Goal: Feedback & Contribution: Submit feedback/report problem

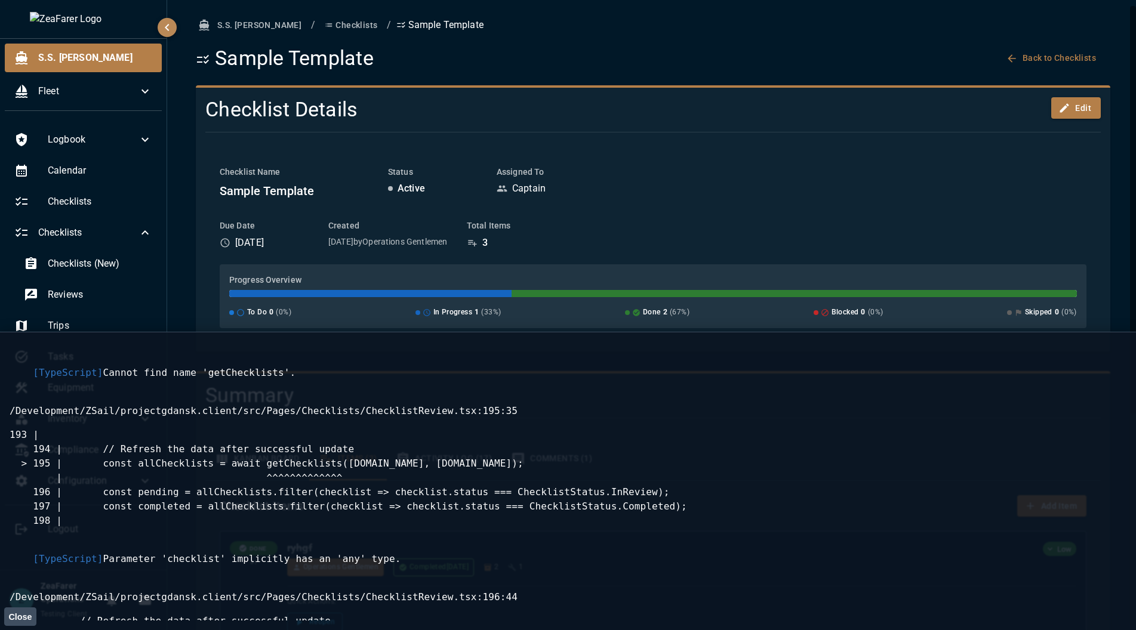
click at [790, 54] on div "Sample Template Back to Checklists" at bounding box center [653, 58] width 914 height 25
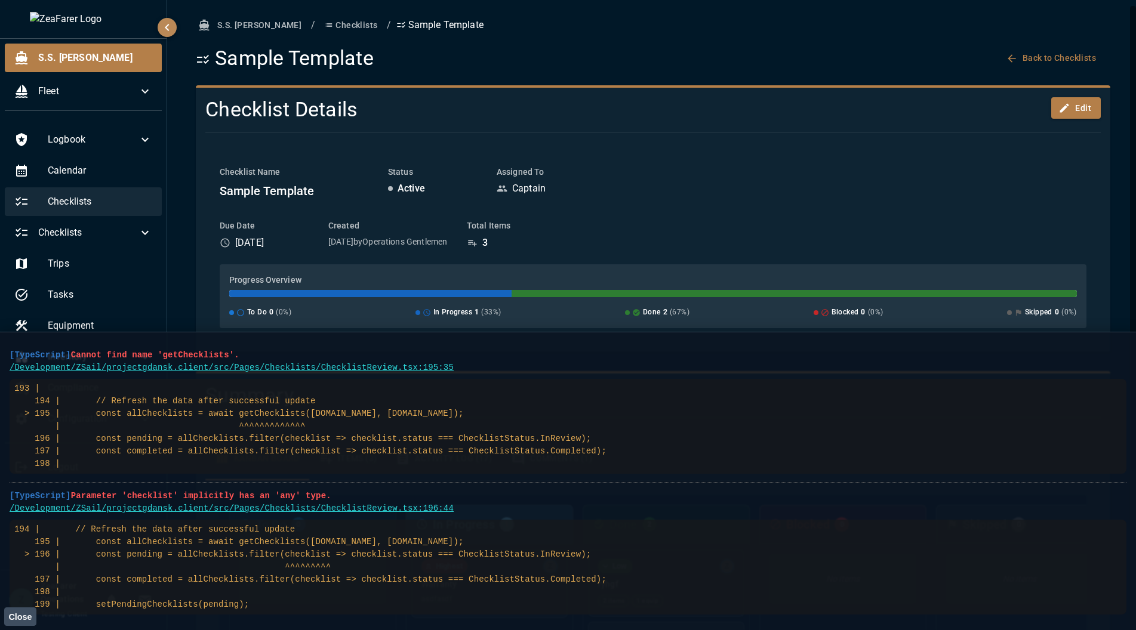
click at [95, 201] on span "Checklists" at bounding box center [100, 202] width 104 height 14
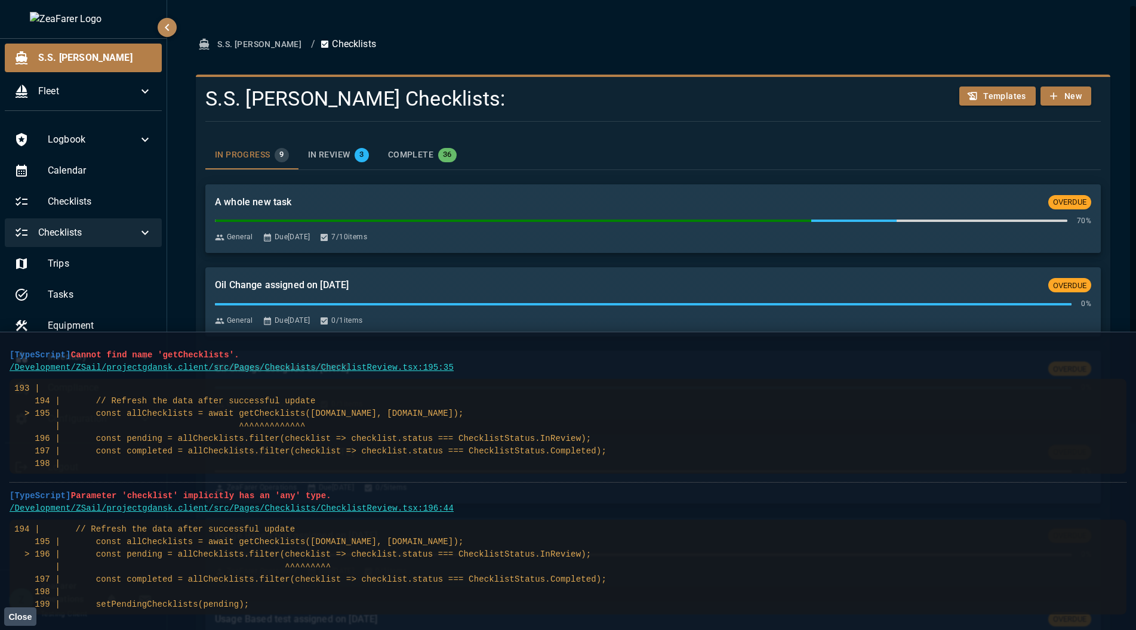
click at [124, 224] on div "Checklists" at bounding box center [83, 232] width 157 height 29
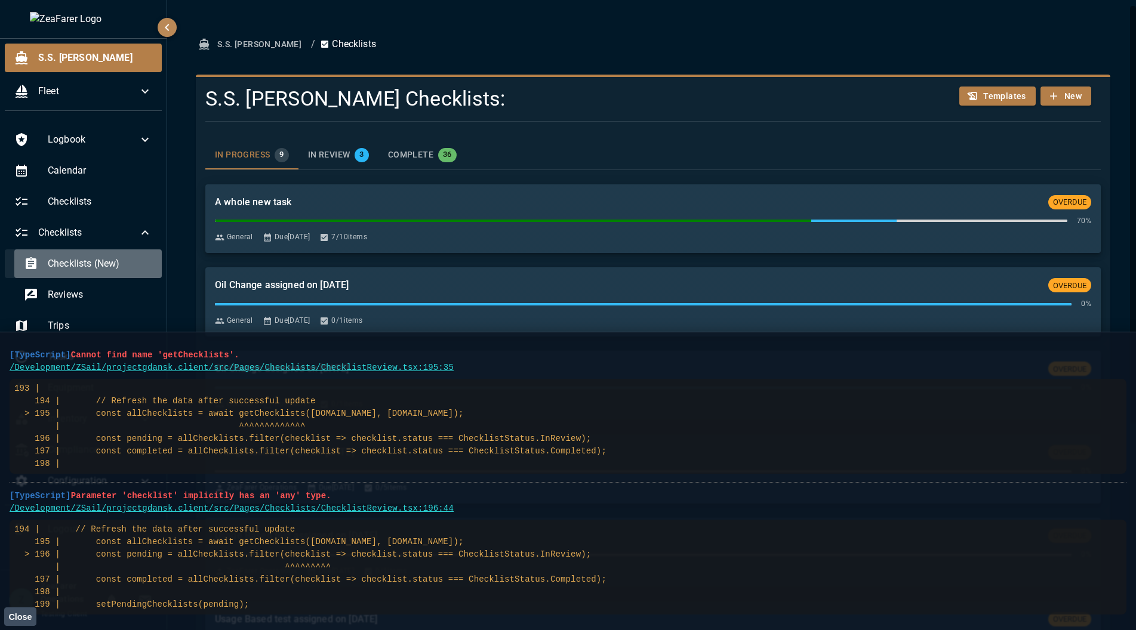
click at [103, 264] on span "Checklists (New)" at bounding box center [100, 264] width 104 height 14
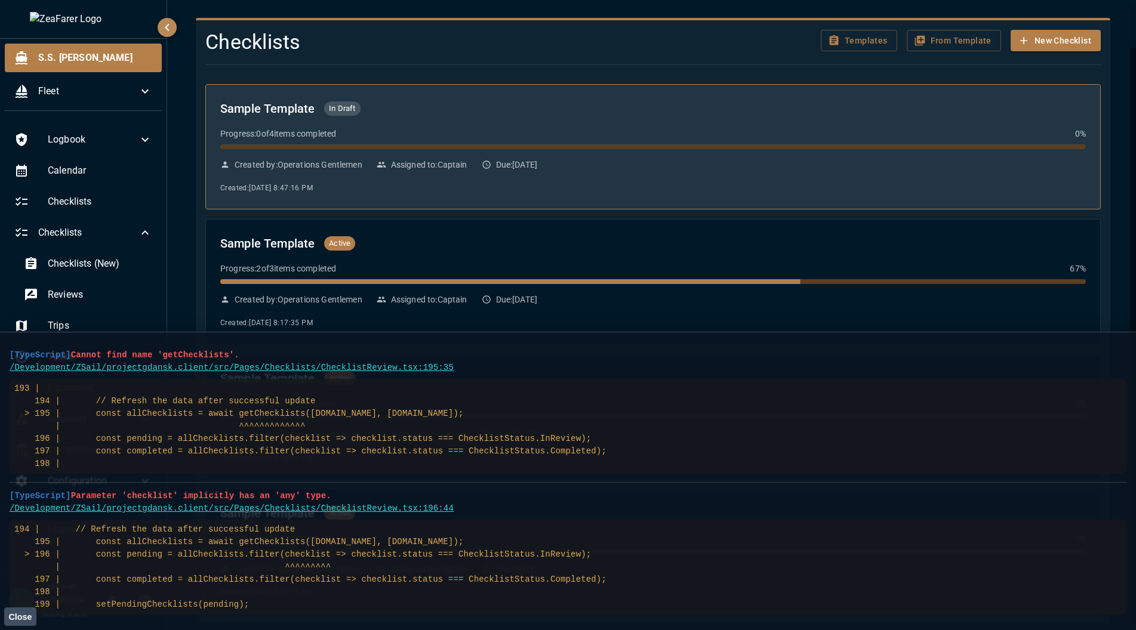
scroll to position [45, 0]
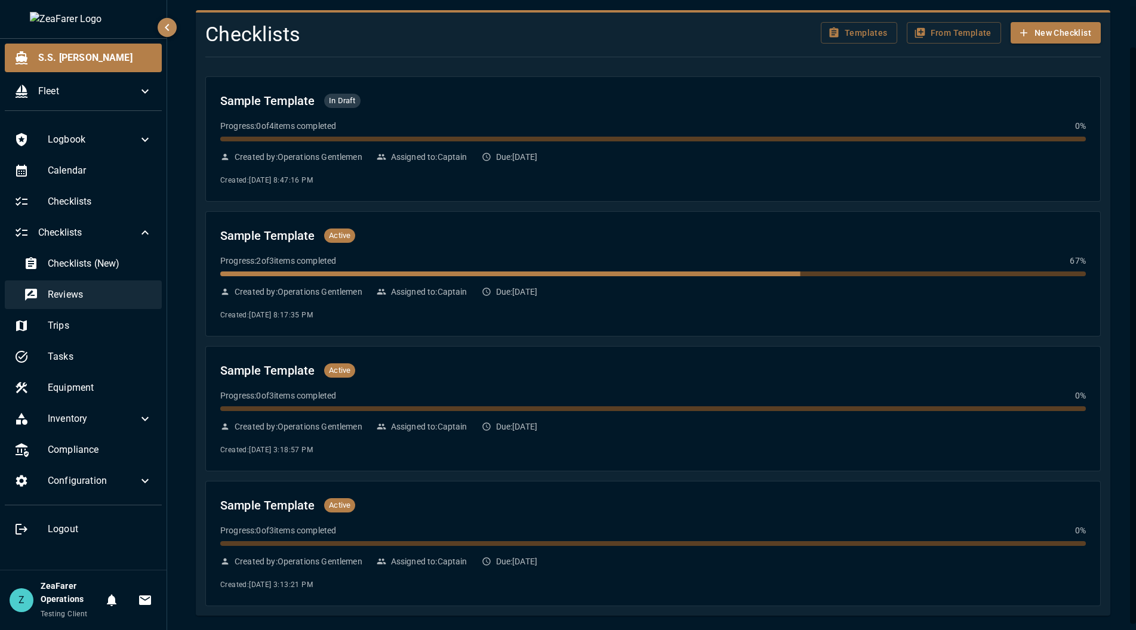
click at [85, 290] on span "Reviews" at bounding box center [100, 295] width 104 height 14
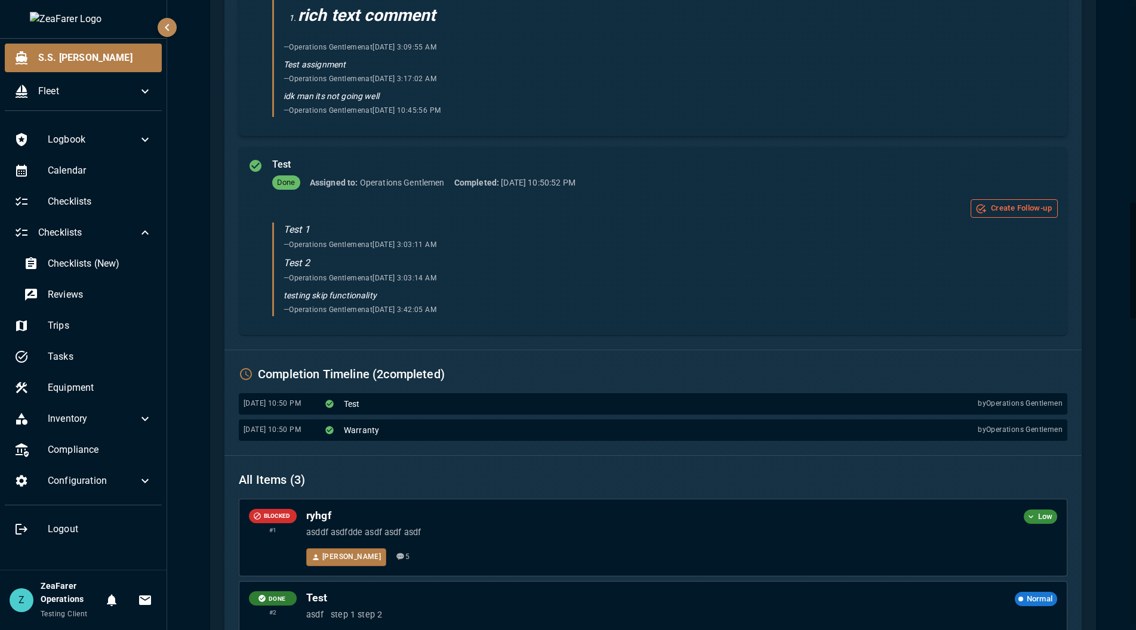
scroll to position [1134, 0]
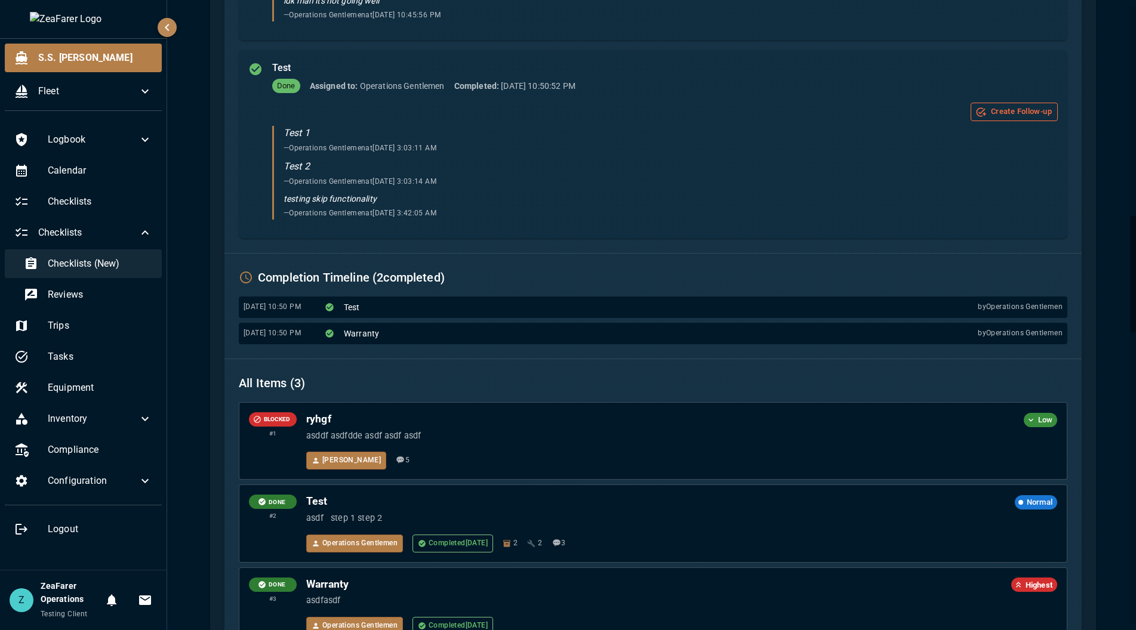
click at [118, 273] on div "Checklists (New)" at bounding box center [87, 263] width 147 height 29
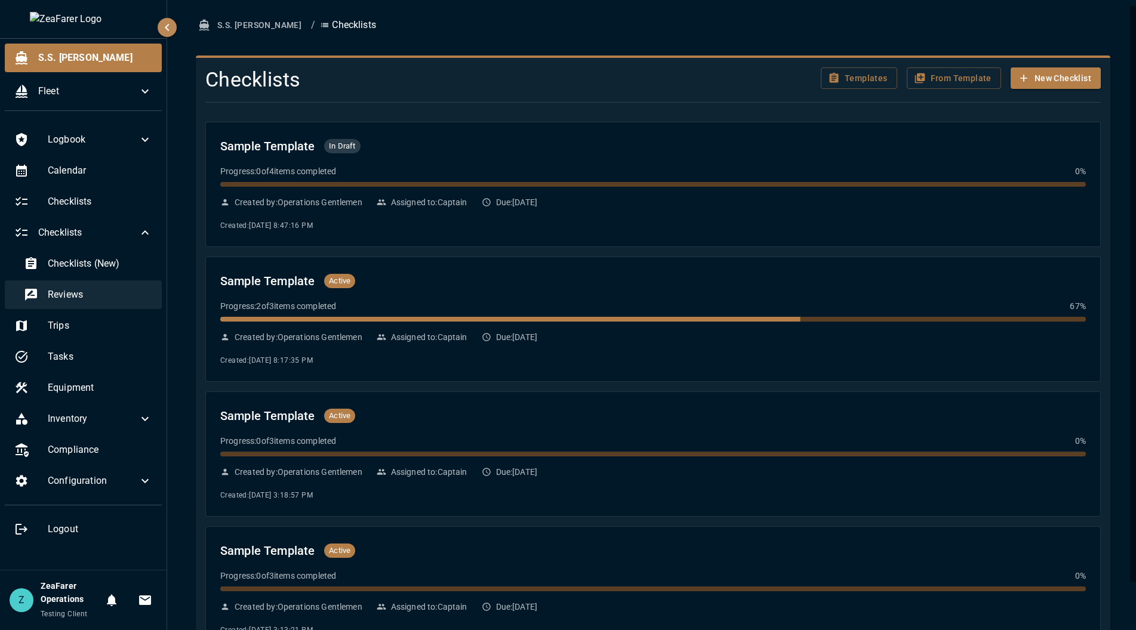
click at [100, 289] on span "Reviews" at bounding box center [100, 295] width 104 height 14
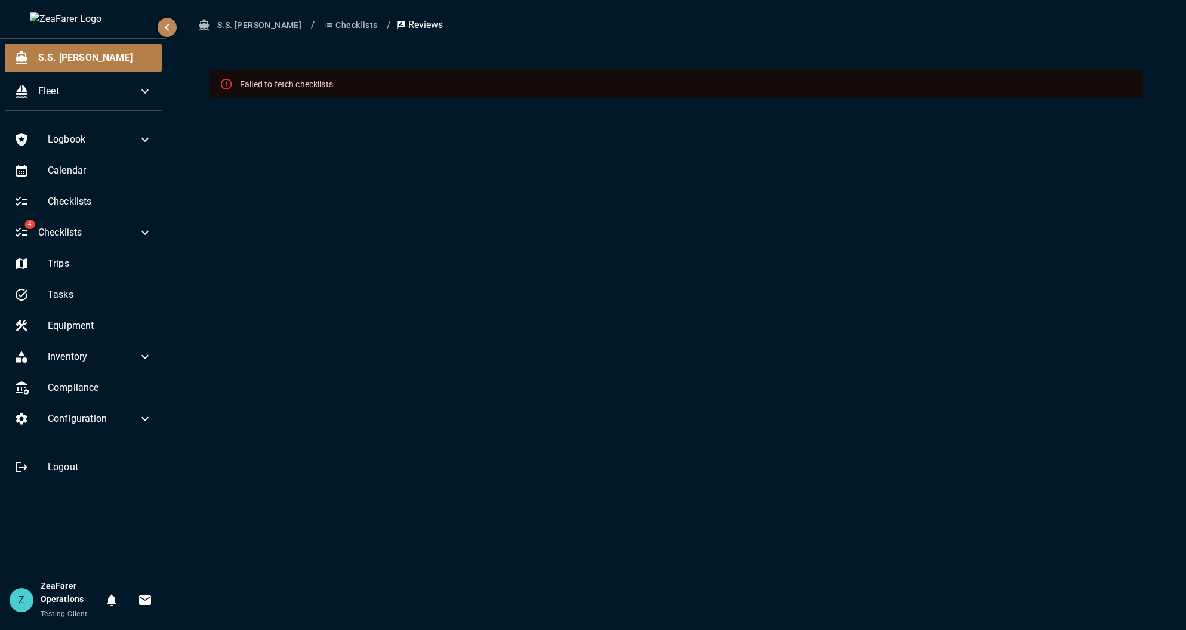
click at [41, 520] on div "Logbook Calendar Checklists 4 Checklists Trips Tasks Equipment Inventory Compli…" at bounding box center [83, 345] width 167 height 449
click at [70, 230] on span "Checklists" at bounding box center [88, 233] width 100 height 14
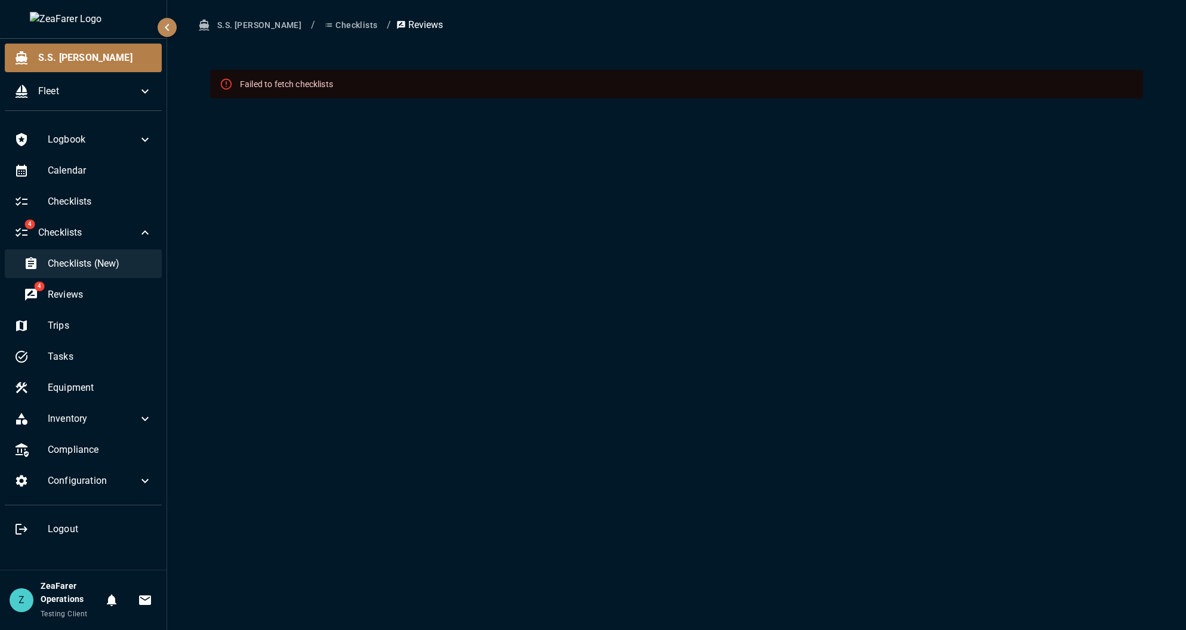
click at [93, 263] on span "Checklists (New)" at bounding box center [100, 264] width 104 height 14
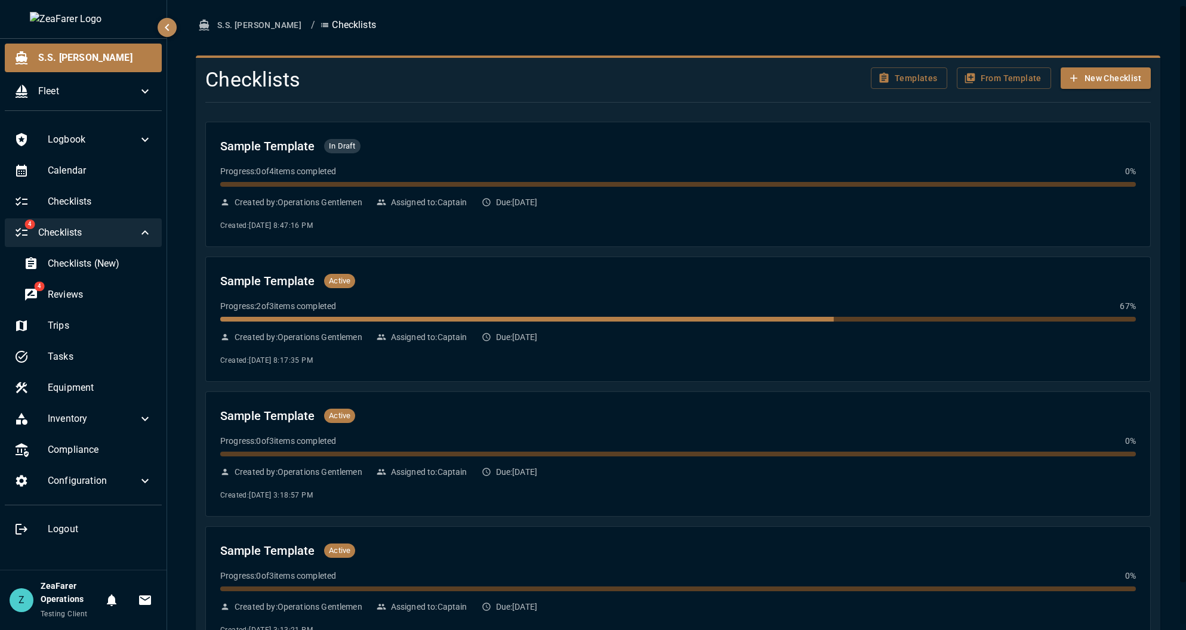
click at [90, 239] on span "Checklists" at bounding box center [88, 233] width 100 height 14
click at [61, 285] on div "4 Reviews" at bounding box center [87, 295] width 147 height 29
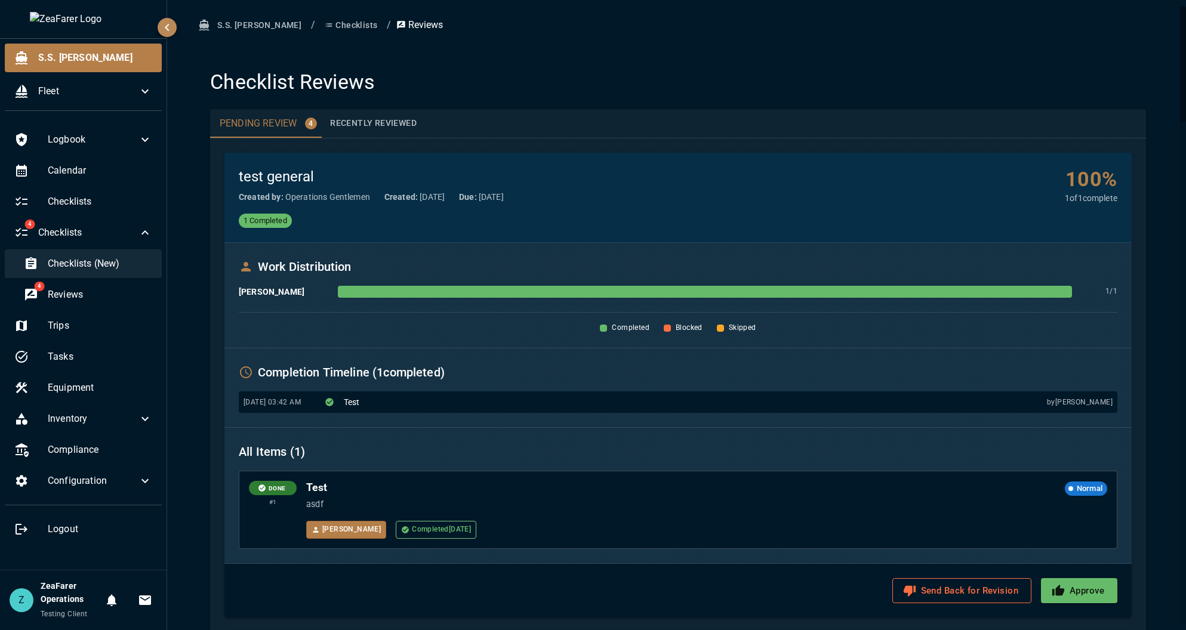
click at [66, 269] on span "Checklists (New)" at bounding box center [100, 264] width 104 height 14
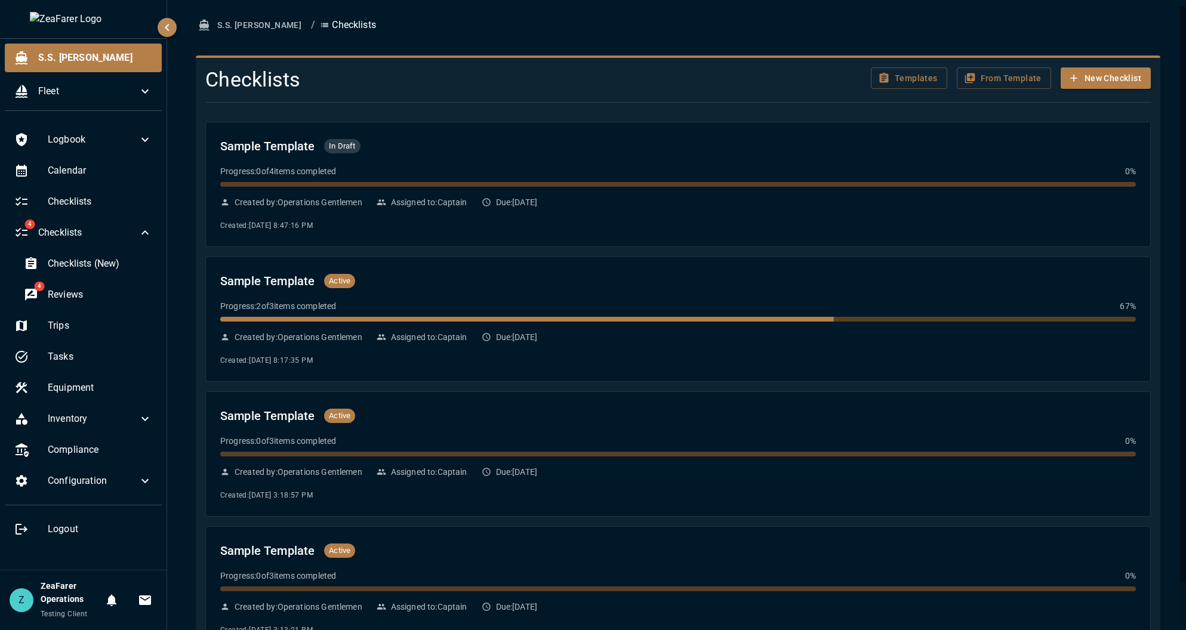
click at [1135, 17] on ol "S.S. Anne / Checklists" at bounding box center [678, 25] width 965 height 22
click at [109, 293] on span "Reviews" at bounding box center [100, 295] width 104 height 14
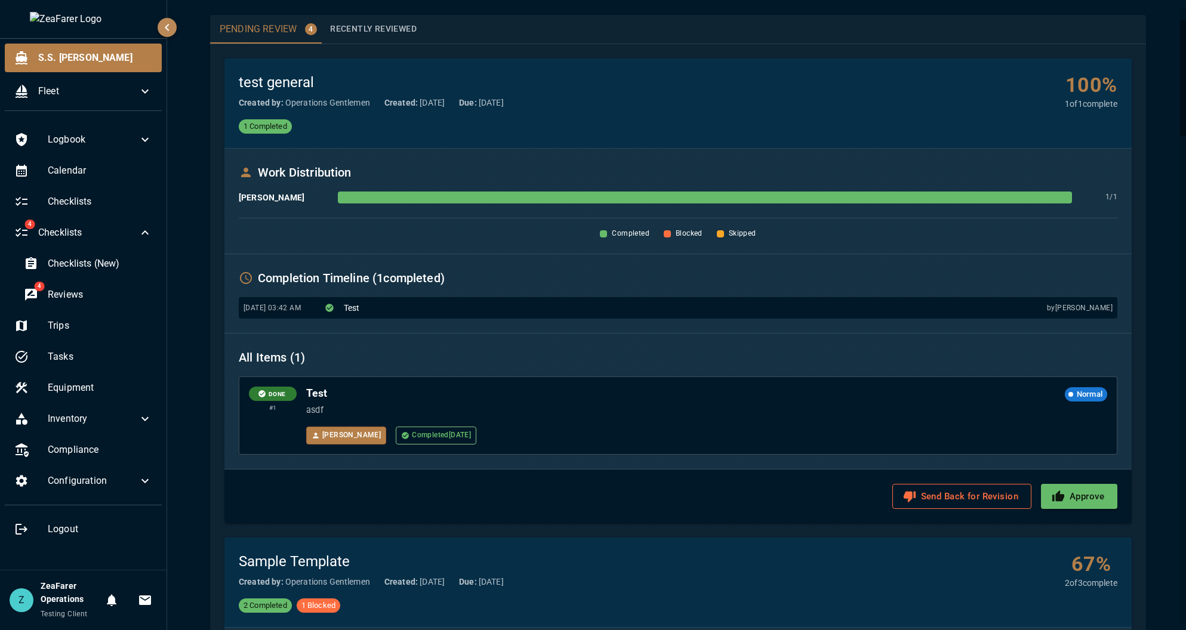
scroll to position [239, 0]
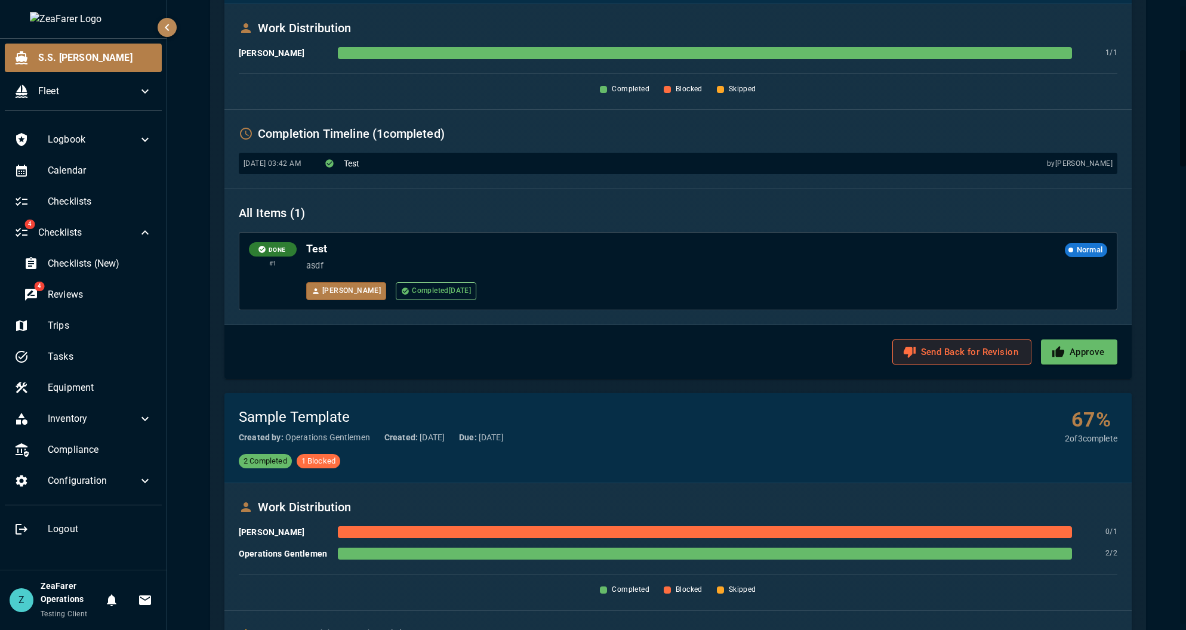
click at [974, 359] on button "Send Back for Revision" at bounding box center [961, 352] width 139 height 25
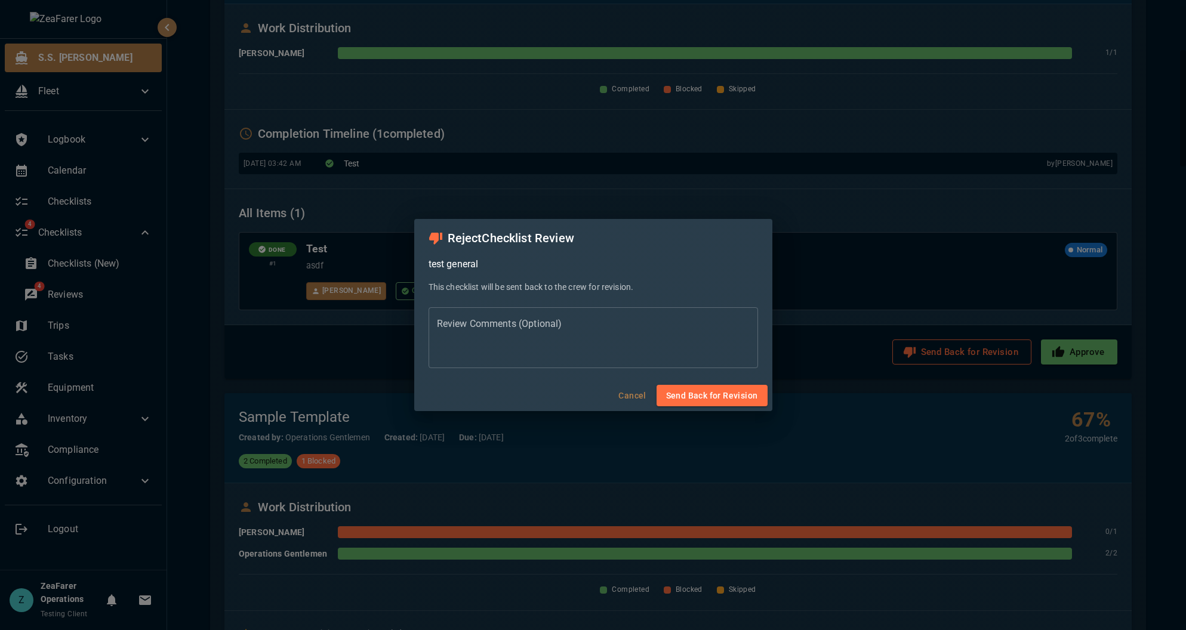
click at [626, 335] on textarea "Review Comments (Optional)" at bounding box center [593, 337] width 313 height 41
type textarea "*"
type textarea "**********"
click at [701, 395] on button "Send Back for Revision" at bounding box center [712, 396] width 111 height 22
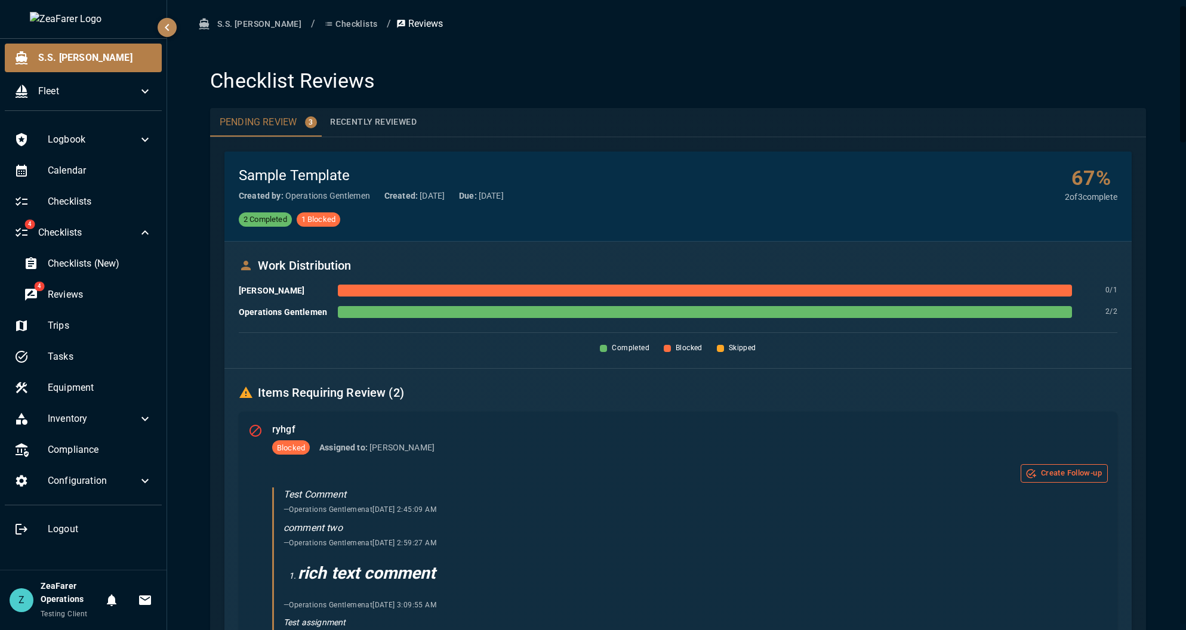
scroll to position [0, 0]
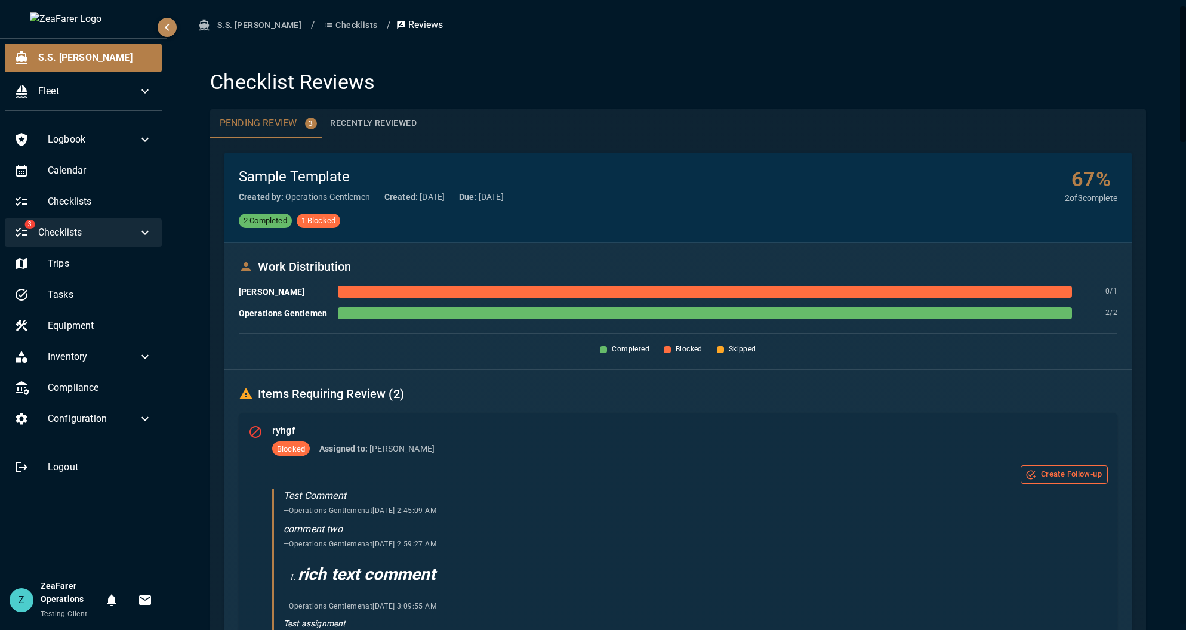
click at [113, 226] on span "Checklists" at bounding box center [88, 233] width 100 height 14
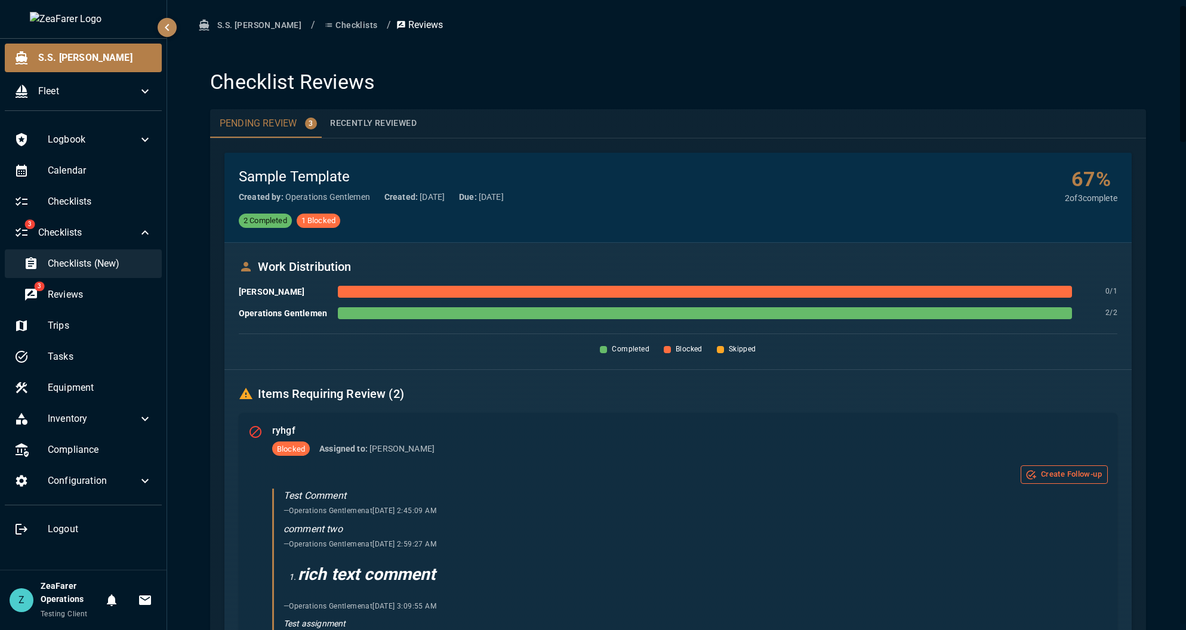
click at [92, 260] on span "Checklists (New)" at bounding box center [100, 264] width 104 height 14
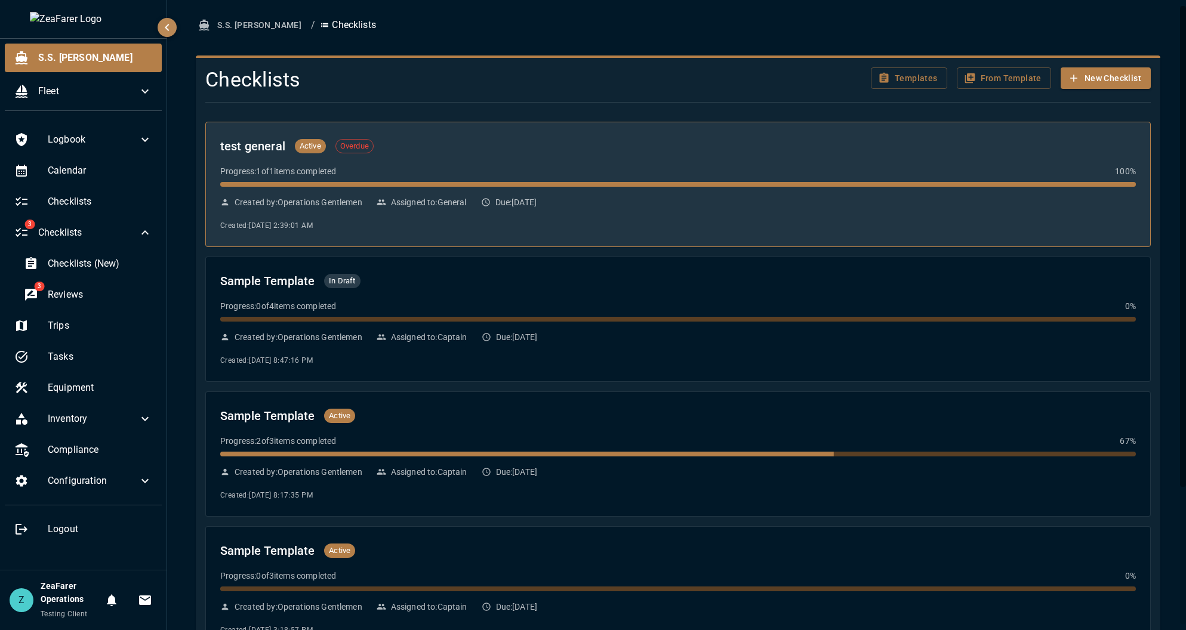
click at [605, 174] on div "Progress: 1 of 1 items completed 100 %" at bounding box center [678, 171] width 916 height 12
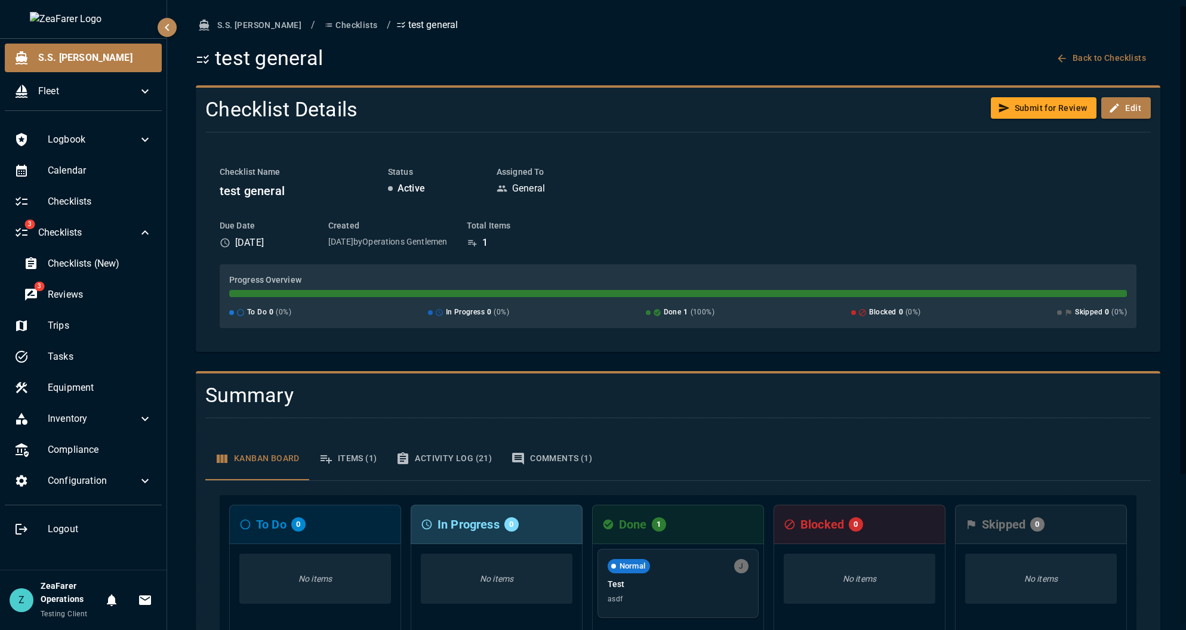
click at [536, 443] on button "Comments (1)" at bounding box center [551, 459] width 100 height 43
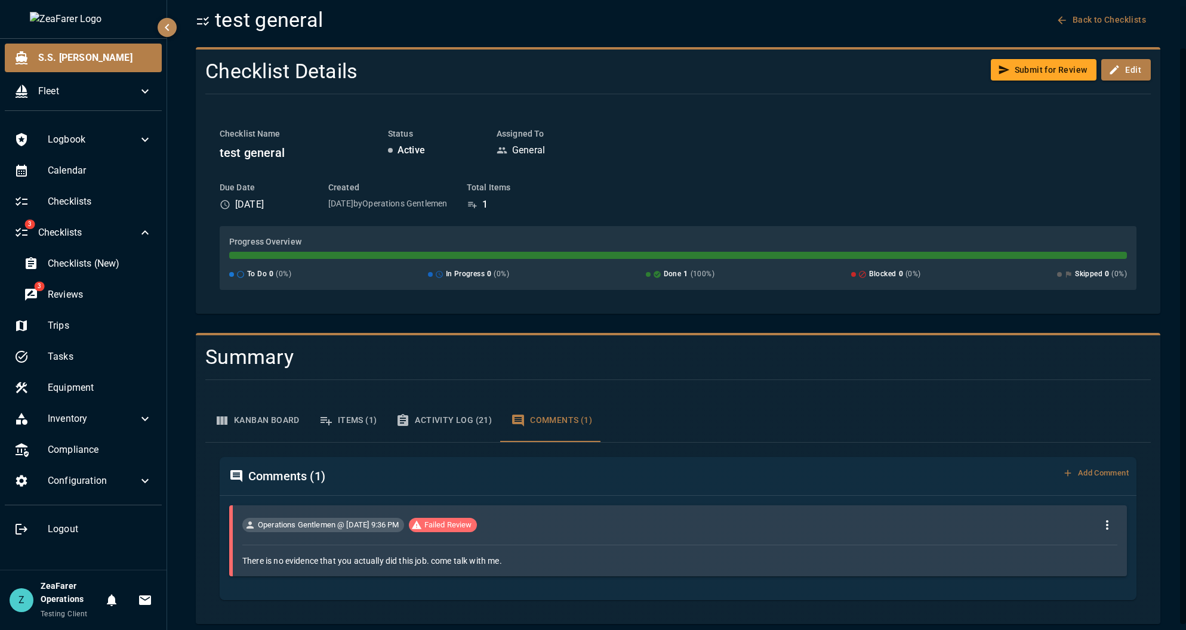
scroll to position [47, 0]
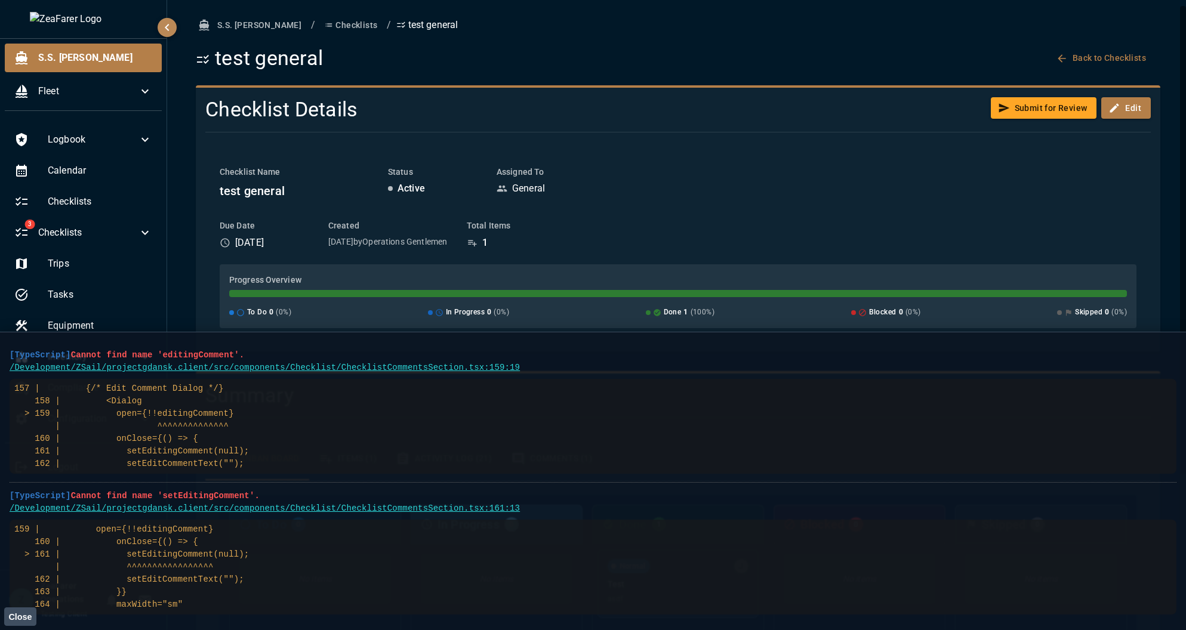
click at [1044, 223] on div "Due Date 8/21/2025 Created 8/20/2025 by Operations Gentlemen Total Items 1" at bounding box center [678, 235] width 917 height 30
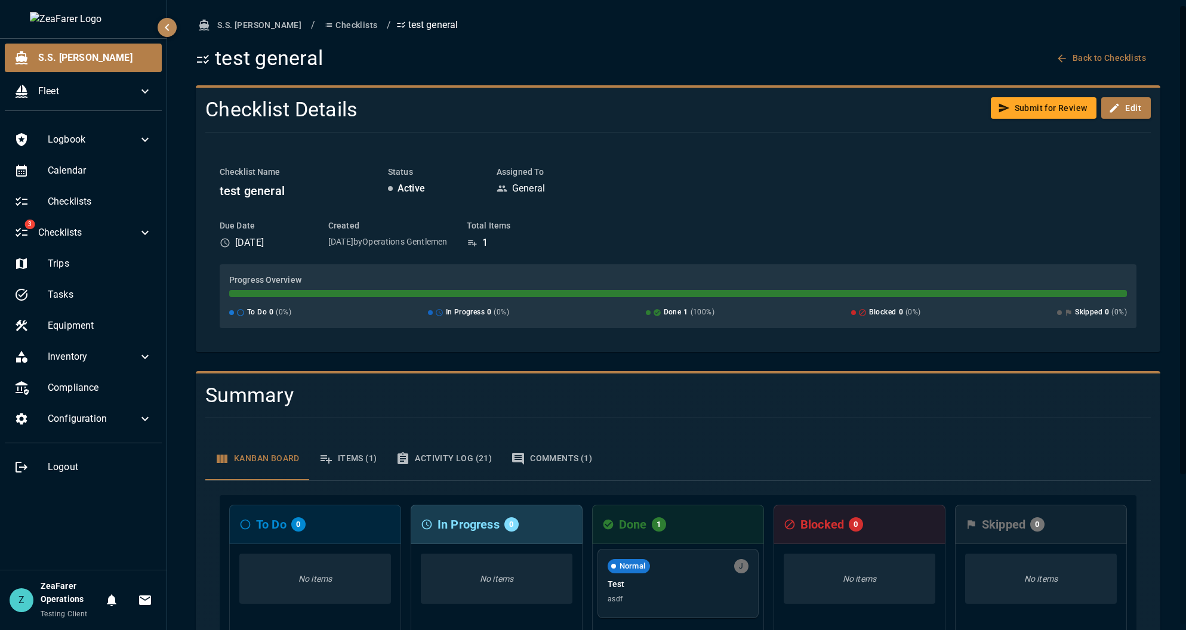
click at [954, 218] on div "Checklist Name test general Status Active Assigned To General Due Date 8/21/202…" at bounding box center [678, 247] width 917 height 162
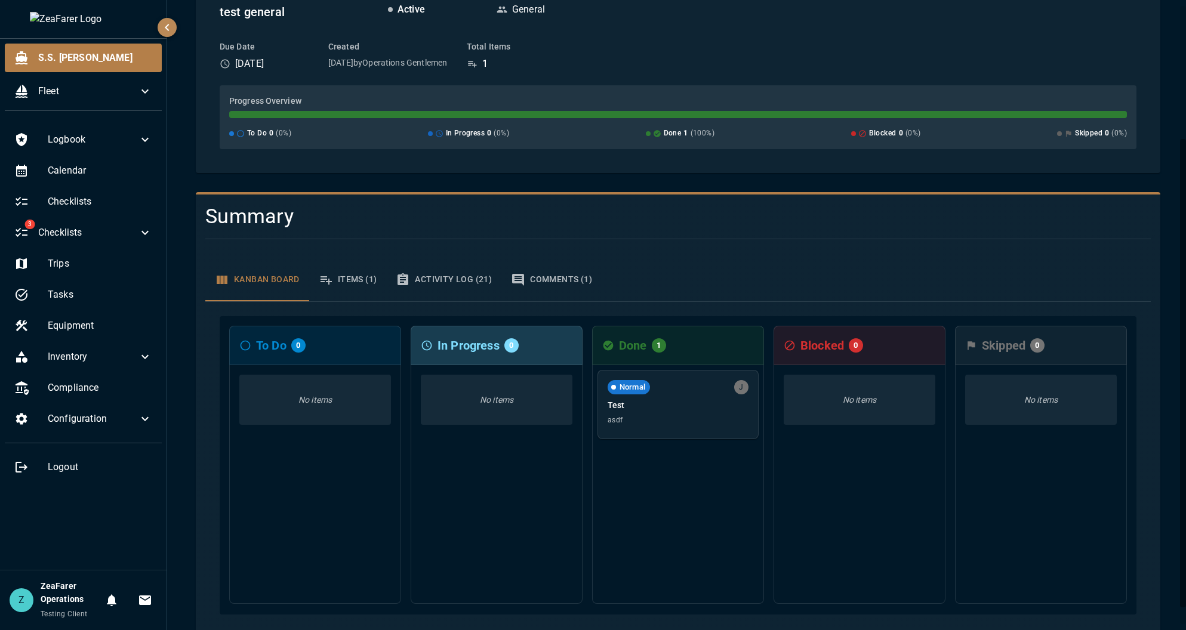
scroll to position [0, 0]
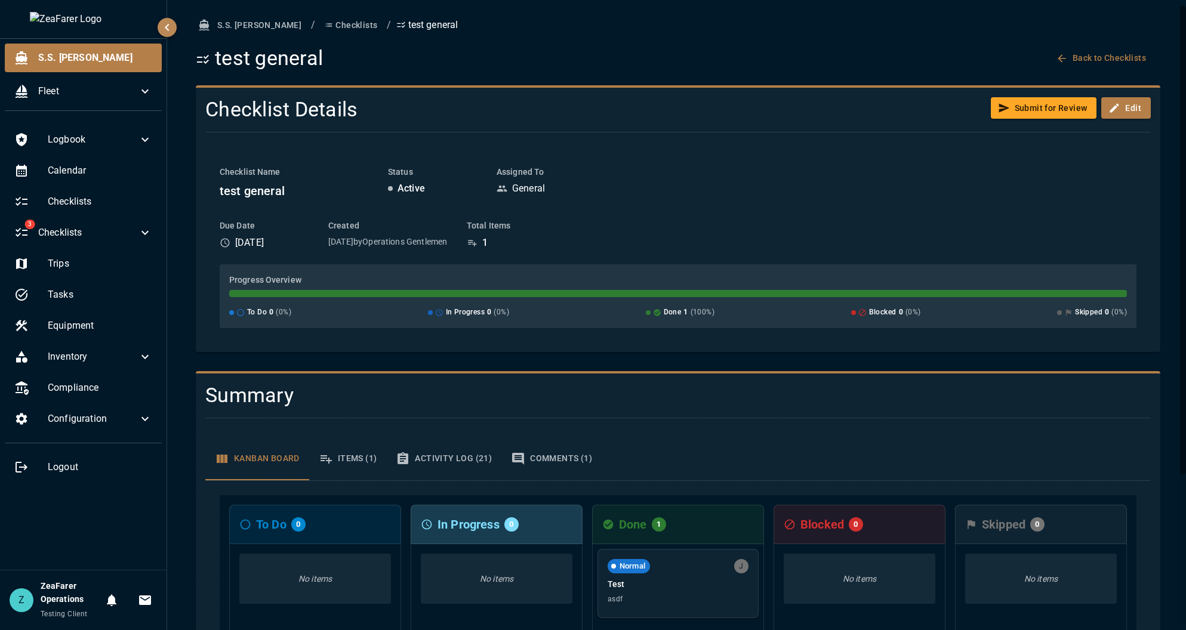
click at [186, 128] on div "S.S. Anne / Checklists / test general test general Back to Checklists Checklist…" at bounding box center [677, 415] width 993 height 803
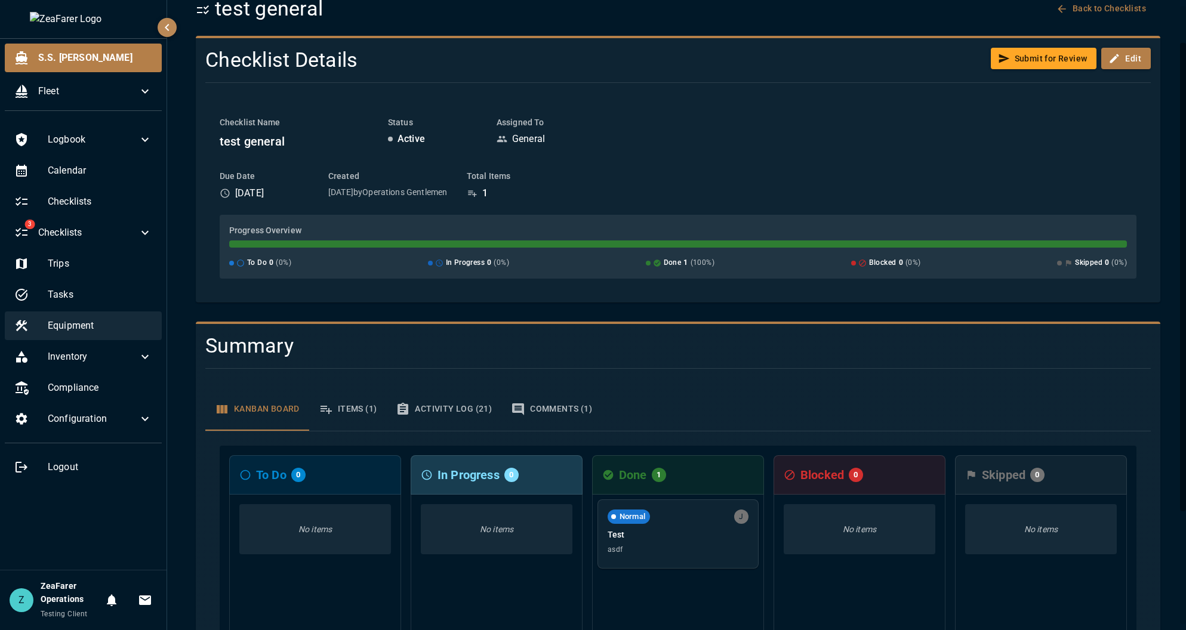
scroll to position [60, 0]
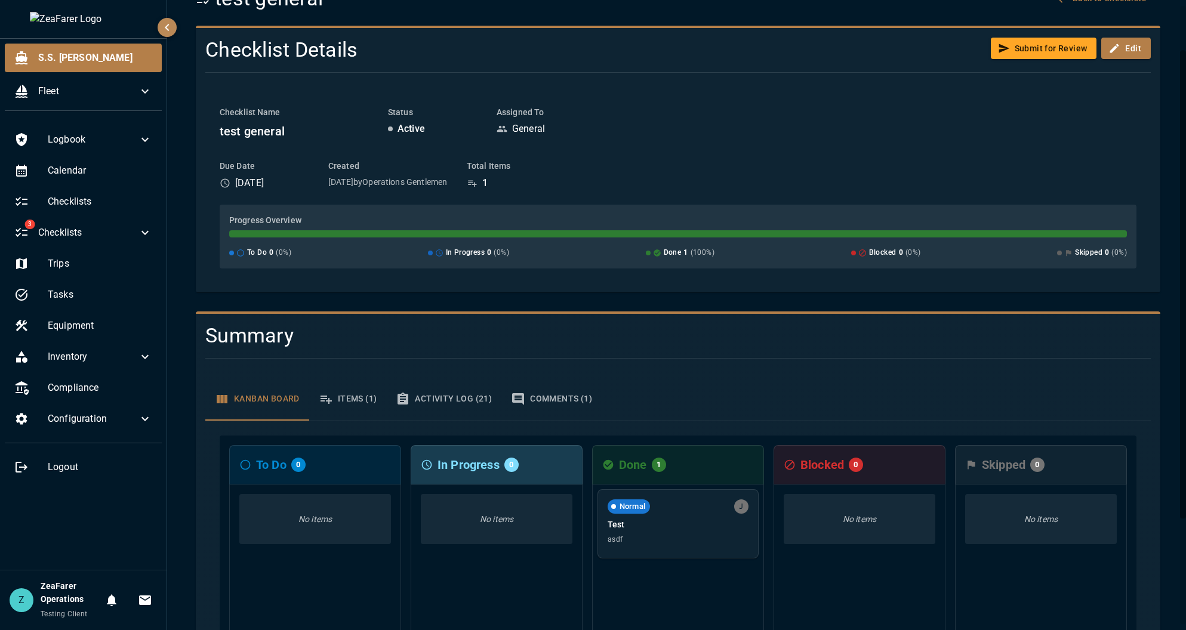
click at [717, 366] on div at bounding box center [673, 359] width 955 height 20
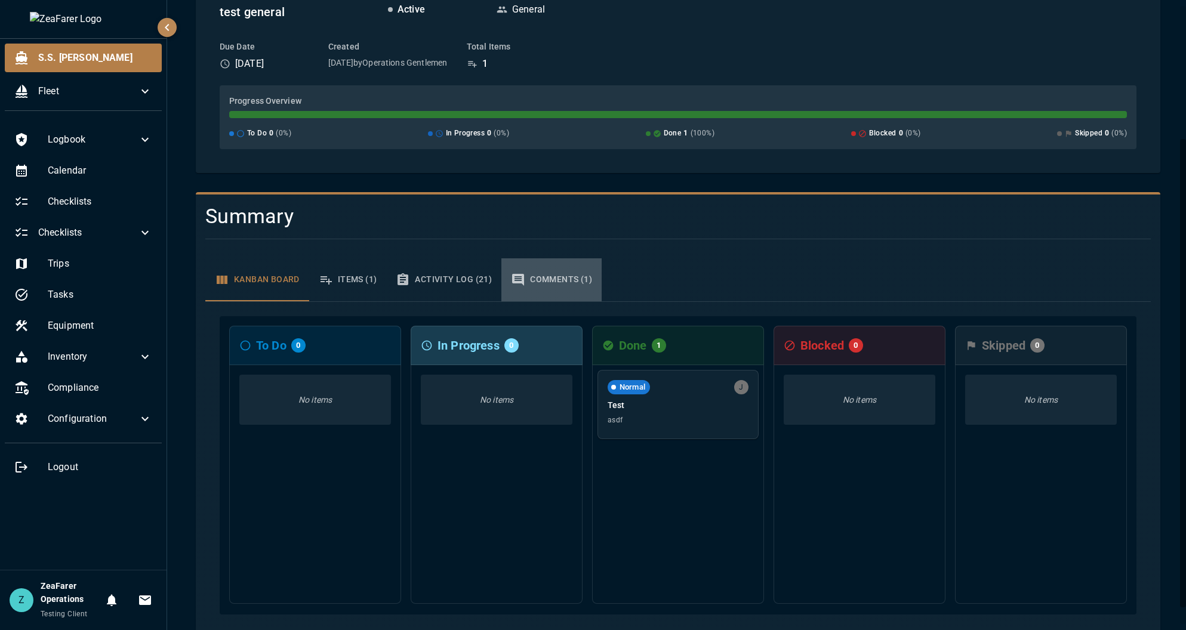
click at [573, 279] on button "Comments (1)" at bounding box center [551, 279] width 100 height 43
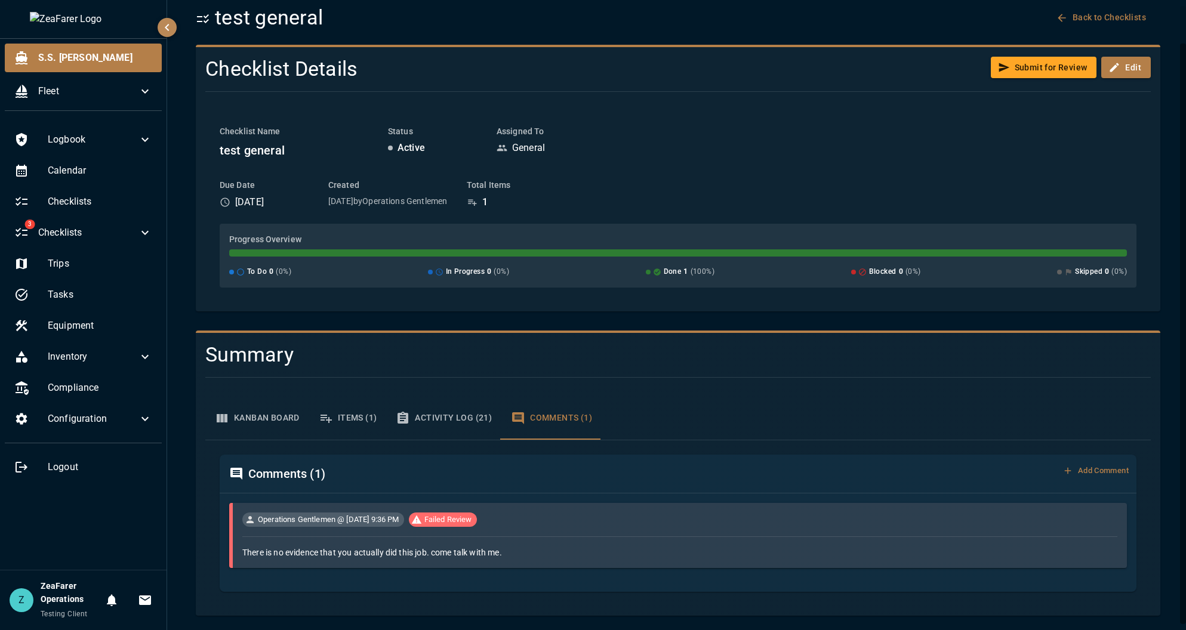
click at [990, 458] on div "Comments ( 1 ) Add Comment" at bounding box center [678, 474] width 917 height 38
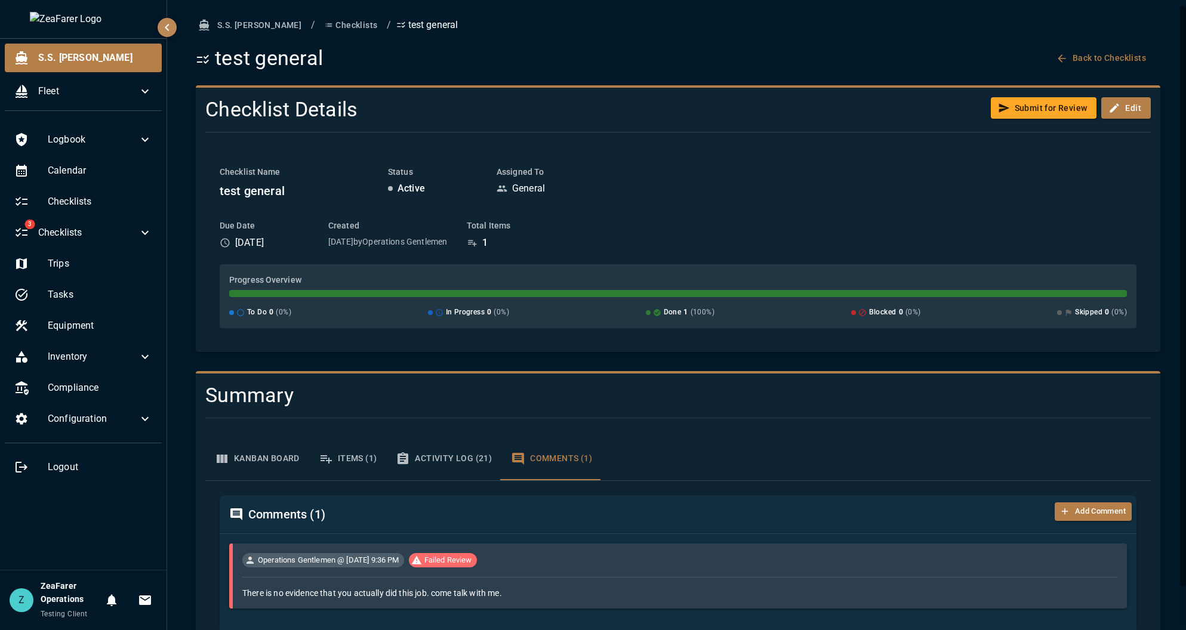
click at [867, 512] on div "Comments ( 1 )" at bounding box center [641, 514] width 825 height 19
click at [723, 469] on div "Kanban Board Items (1) Activity Log (21) Comments (1)" at bounding box center [677, 459] width 945 height 43
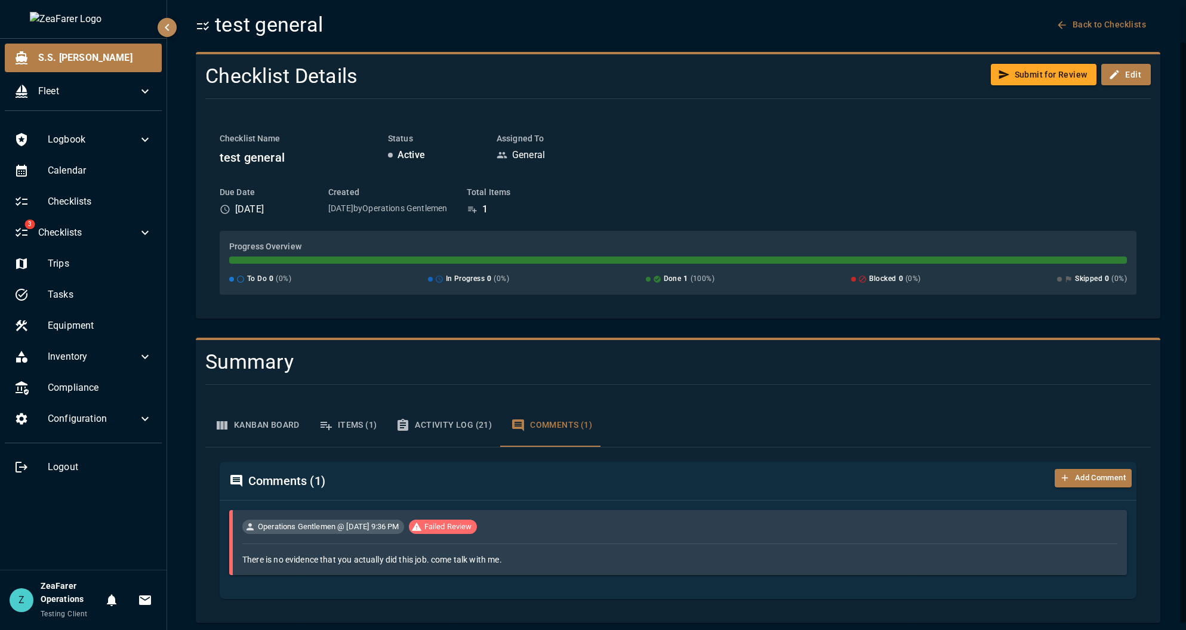
scroll to position [41, 0]
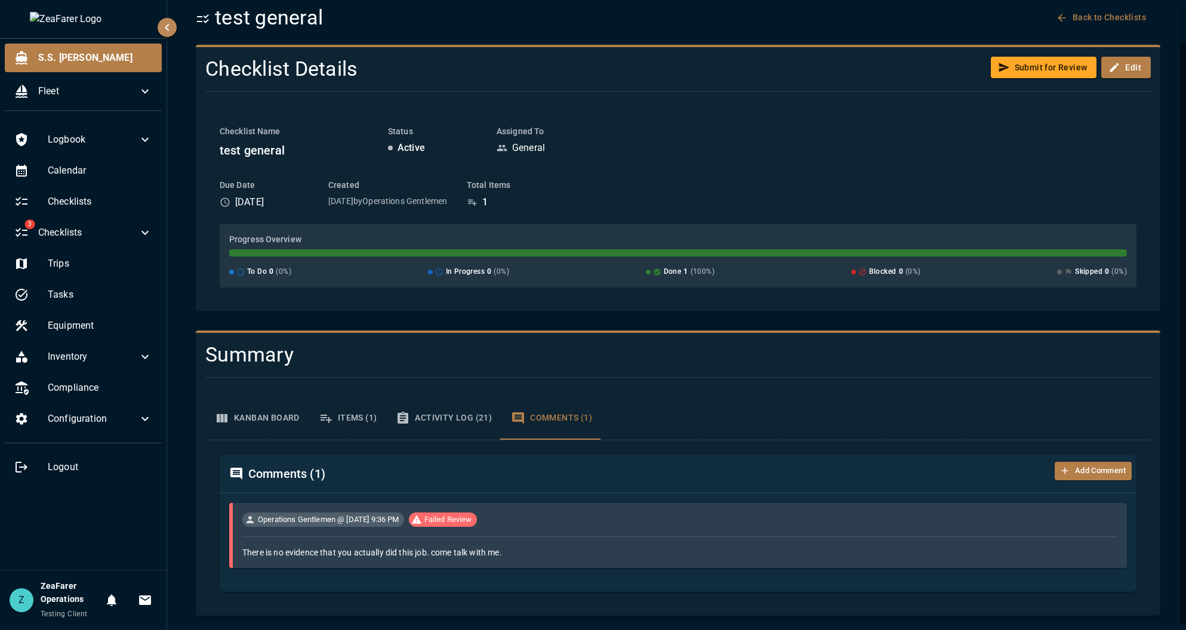
click at [666, 141] on div "Checklist Name test general Status Active Assigned To General" at bounding box center [678, 142] width 917 height 35
click at [624, 494] on div "Operations Gentlemen @ 8/22/2025, 9:36 PM Failed Review There is no evidence th…" at bounding box center [678, 543] width 917 height 98
click at [457, 518] on span "Failed Review" at bounding box center [448, 520] width 57 height 12
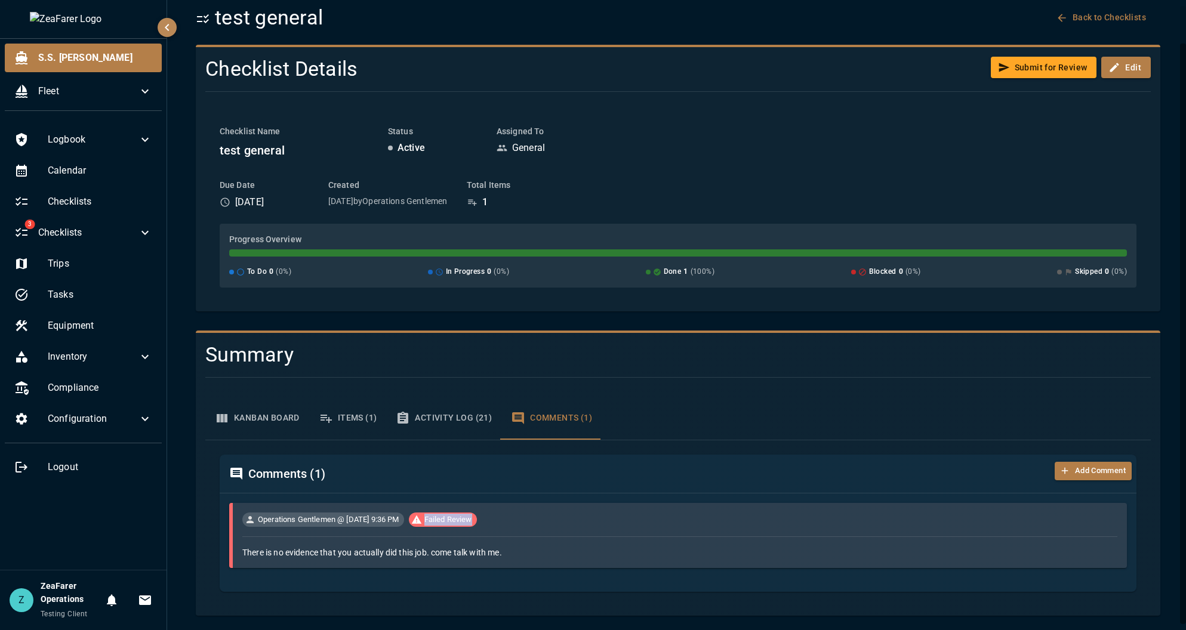
click at [506, 517] on div "Operations Gentlemen @ 8/22/2025, 9:36 PM Failed Review" at bounding box center [679, 520] width 875 height 14
click at [771, 419] on div "Kanban Board Items (1) Activity Log (21) Comments (1)" at bounding box center [677, 418] width 945 height 43
click at [228, 426] on button "Kanban Board" at bounding box center [257, 418] width 104 height 43
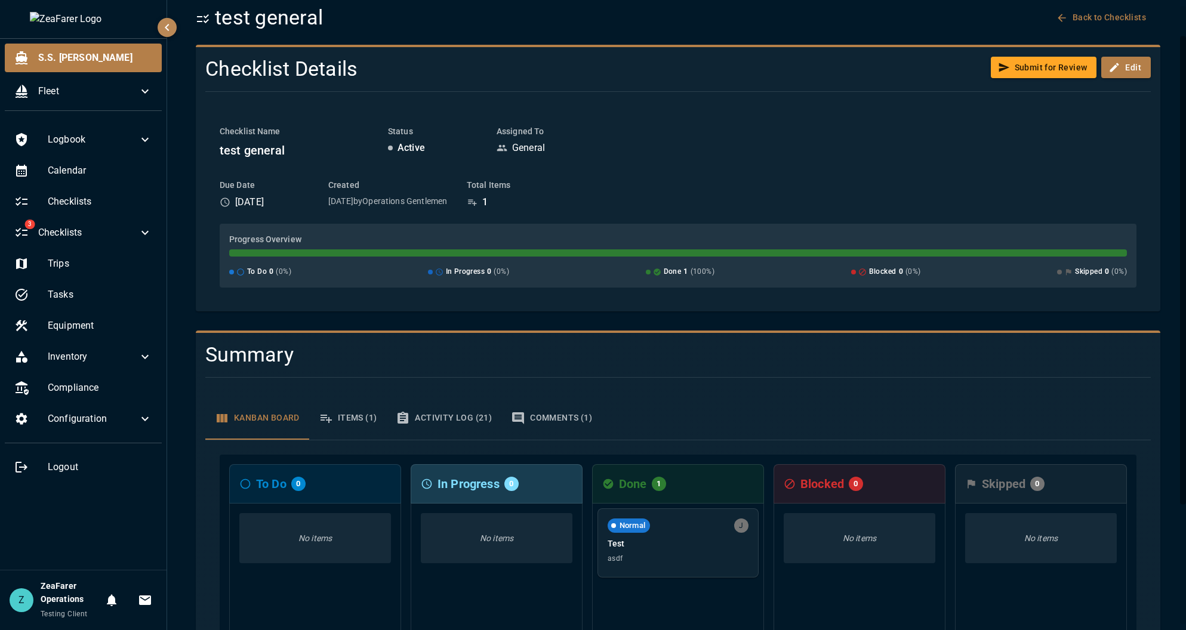
click at [364, 430] on button "Items (1)" at bounding box center [348, 418] width 78 height 43
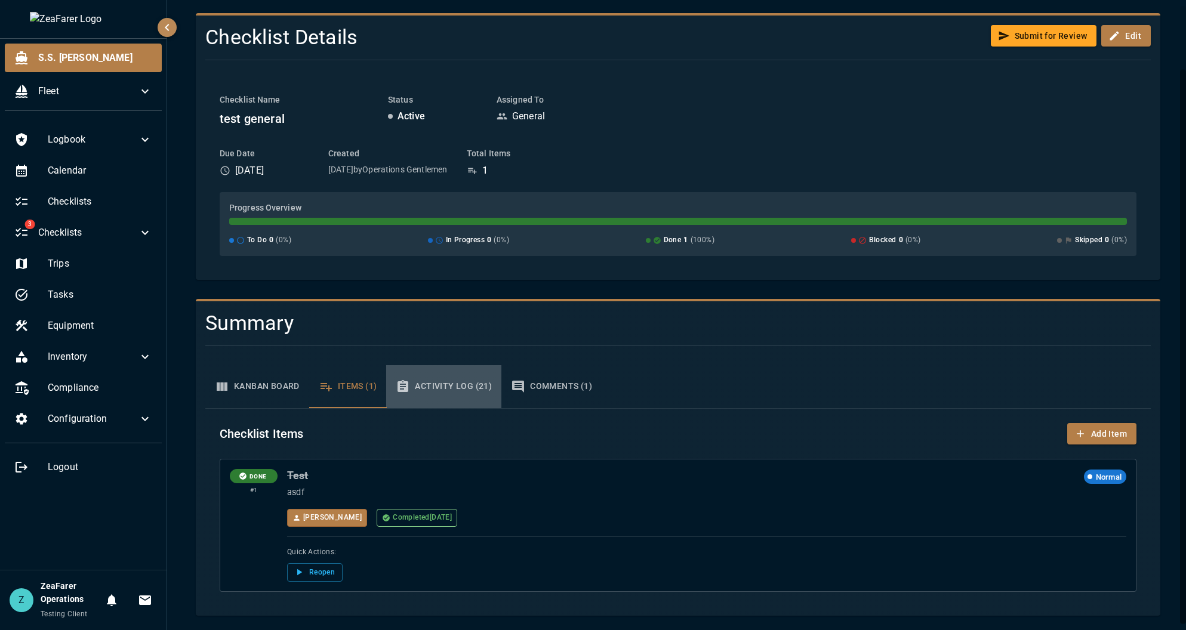
click at [484, 371] on button "Activity Log (21)" at bounding box center [443, 386] width 115 height 43
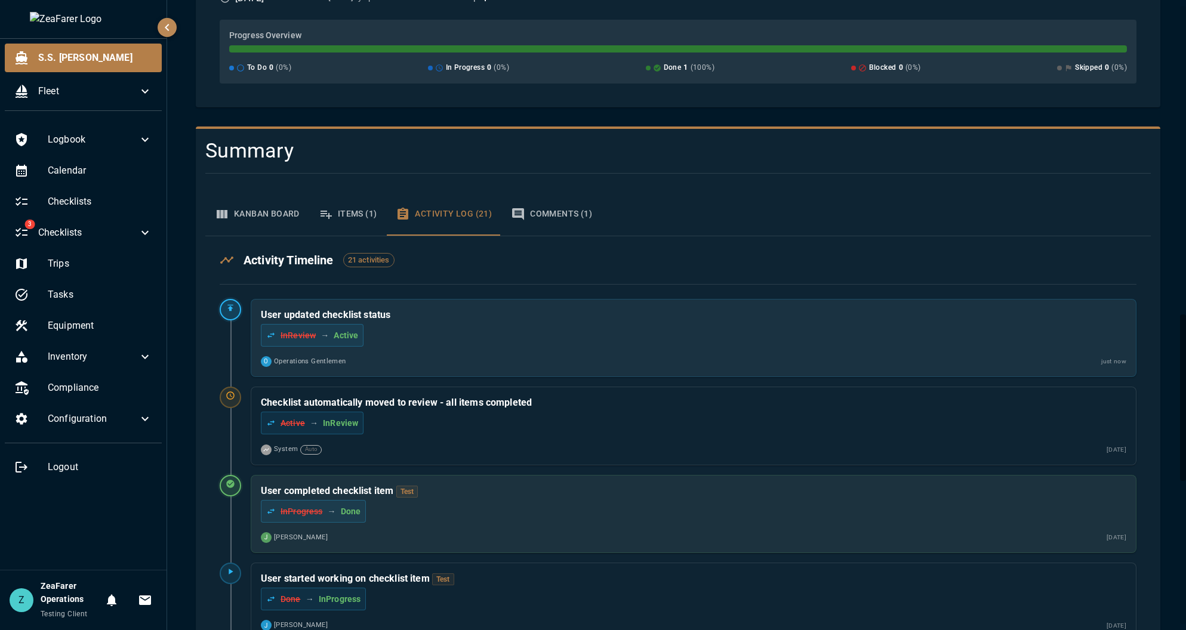
scroll to position [0, 0]
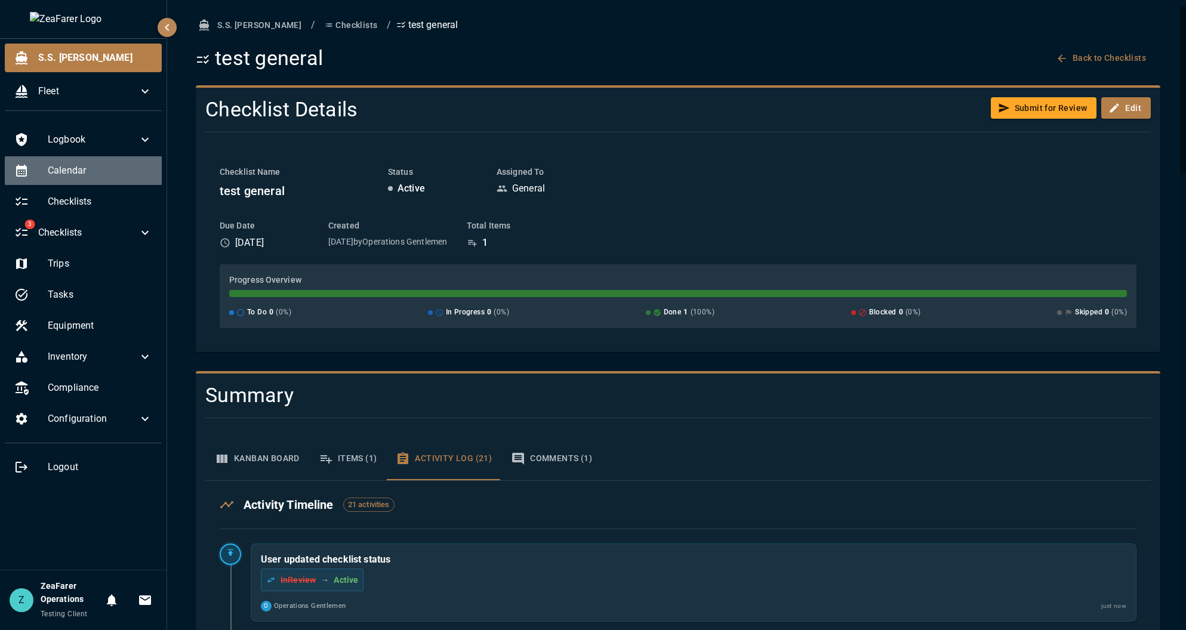
click at [81, 173] on span "Calendar" at bounding box center [100, 171] width 104 height 14
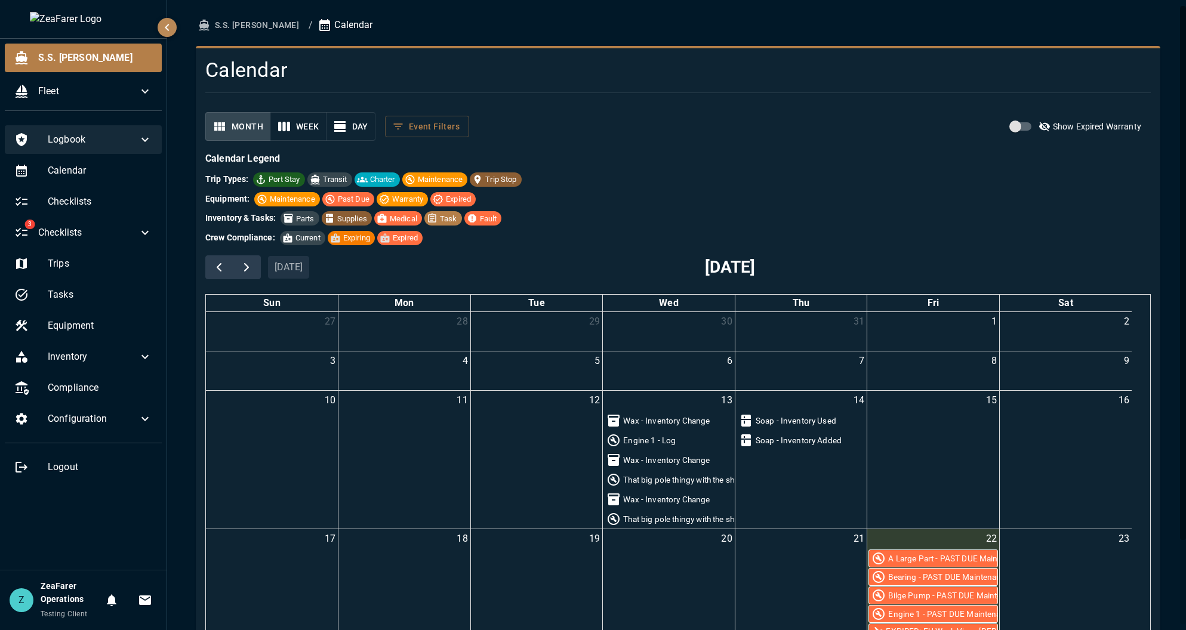
click at [80, 150] on div "Logbook" at bounding box center [83, 139] width 157 height 29
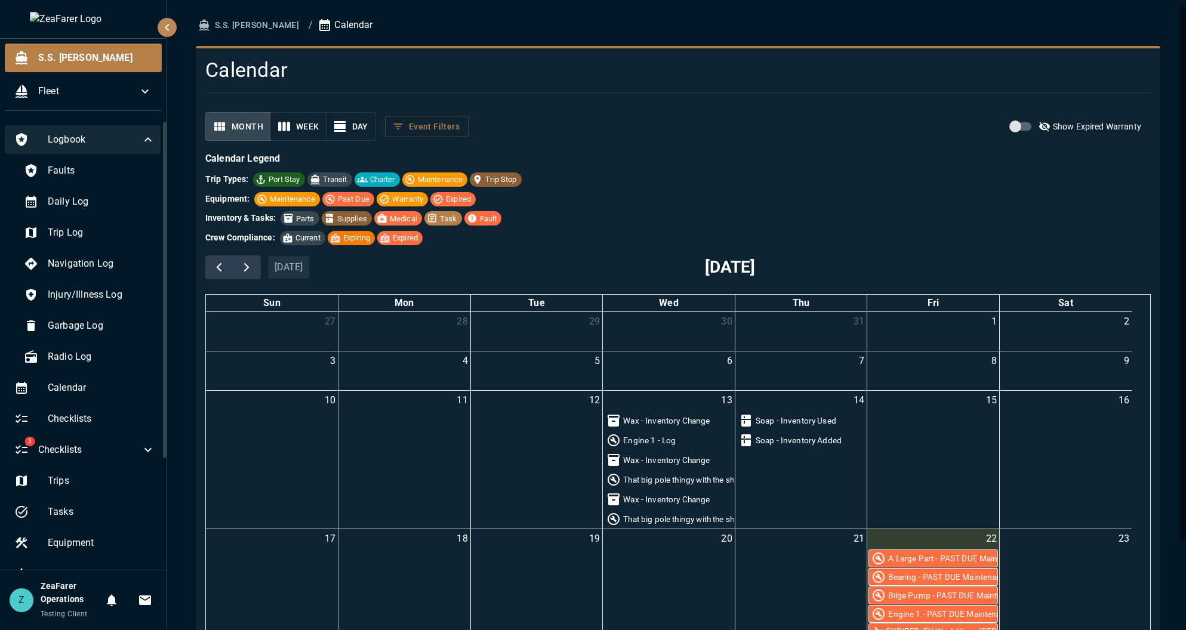
click at [97, 146] on span "Logbook" at bounding box center [94, 140] width 93 height 14
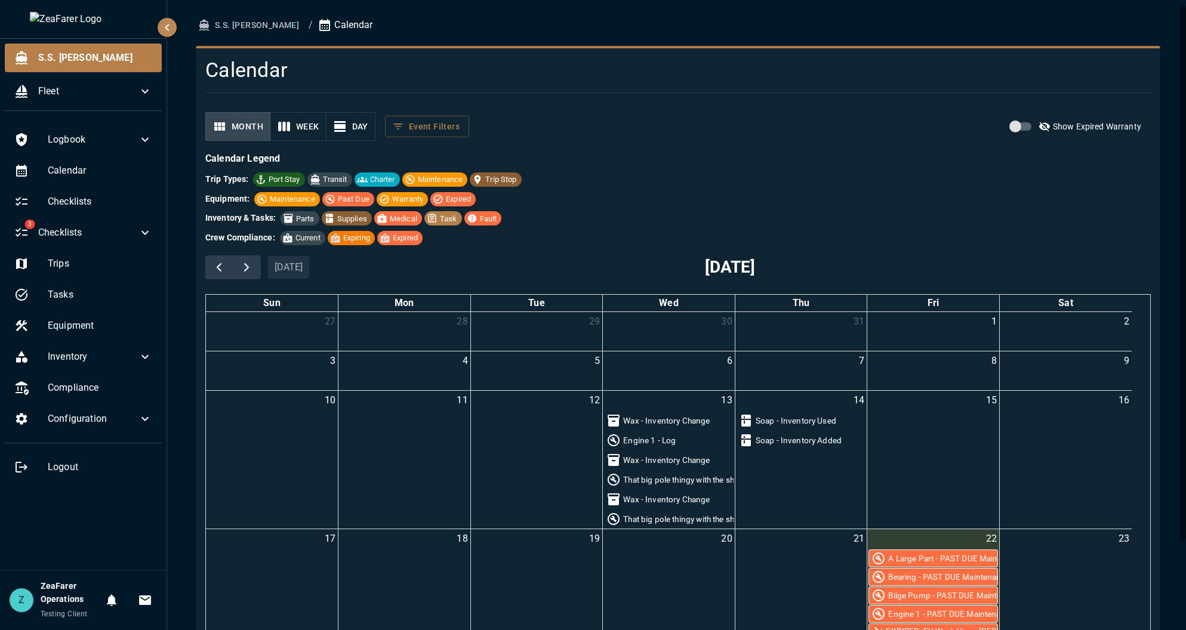
click at [905, 78] on h4 "Calendar" at bounding box center [598, 70] width 786 height 25
click at [76, 97] on span "Fleet" at bounding box center [88, 91] width 100 height 14
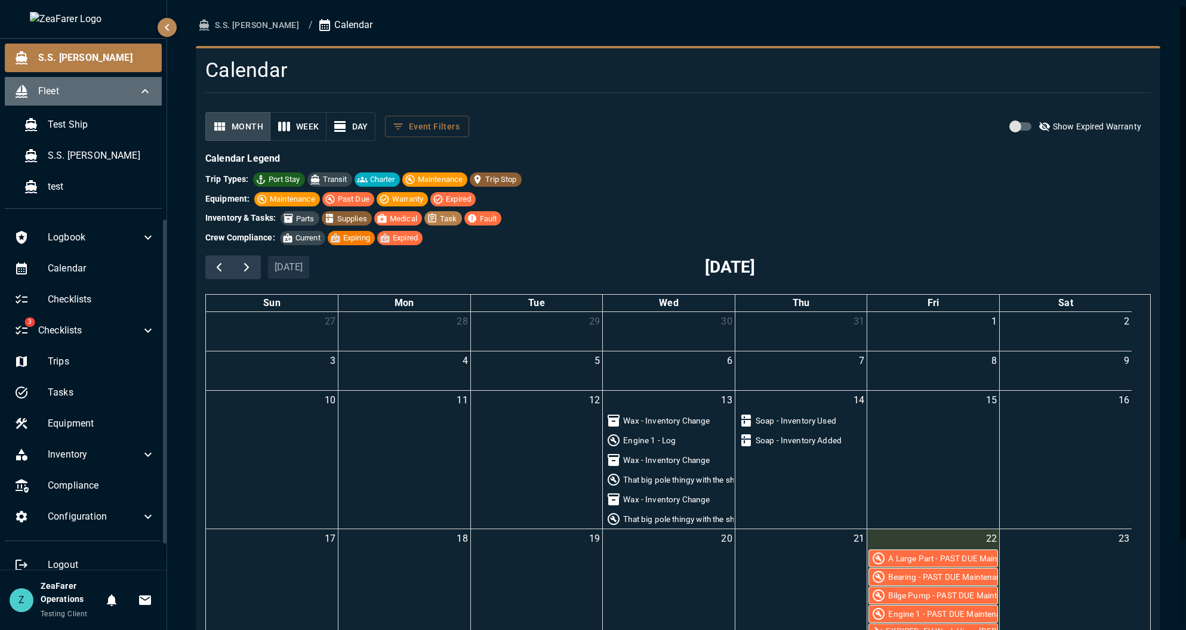
click at [76, 97] on span "Fleet" at bounding box center [88, 91] width 100 height 14
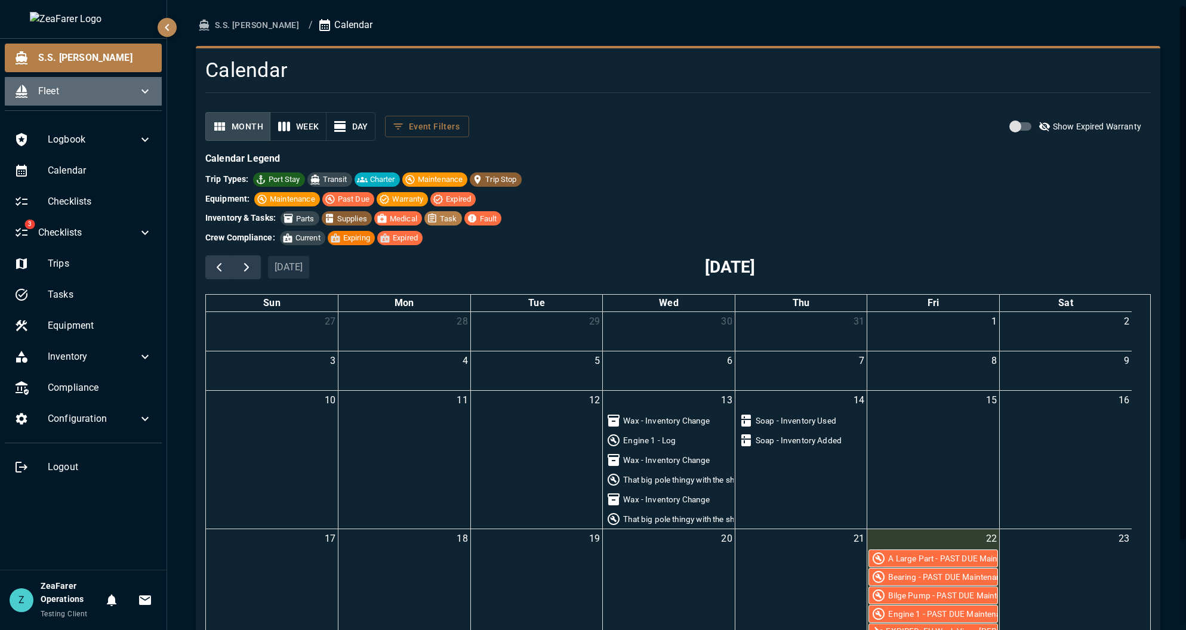
click at [76, 97] on span "Fleet" at bounding box center [88, 91] width 100 height 14
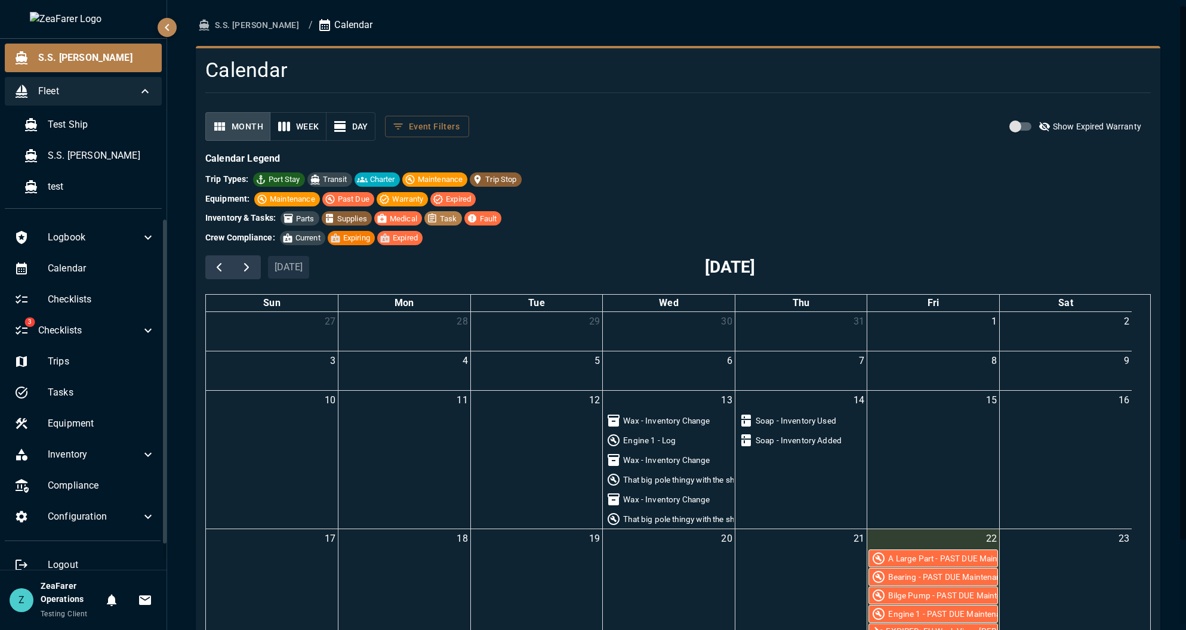
click at [76, 97] on span "Fleet" at bounding box center [88, 91] width 100 height 14
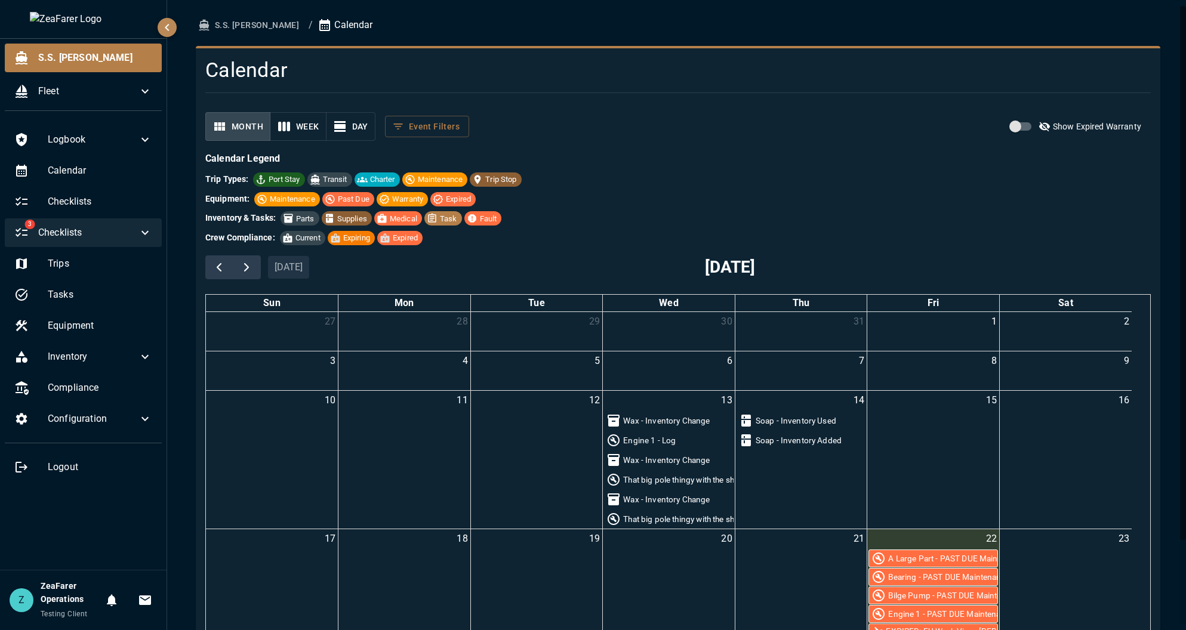
click at [127, 236] on span "Checklists" at bounding box center [88, 233] width 100 height 14
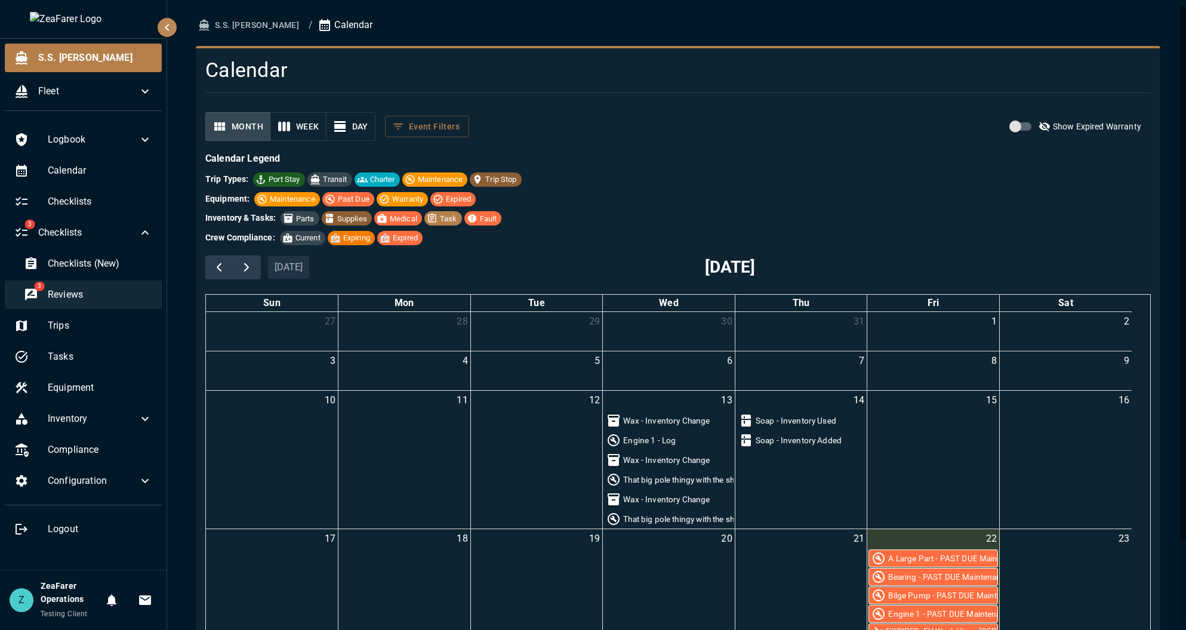
click at [81, 286] on div "3 Reviews" at bounding box center [87, 295] width 147 height 29
